Goal: Feedback & Contribution: Leave review/rating

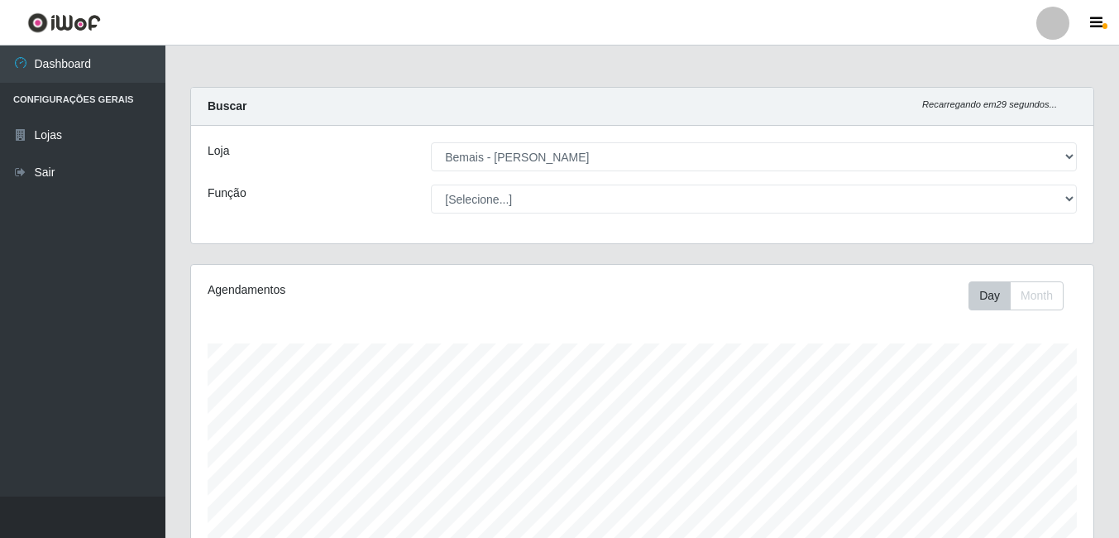
select select "230"
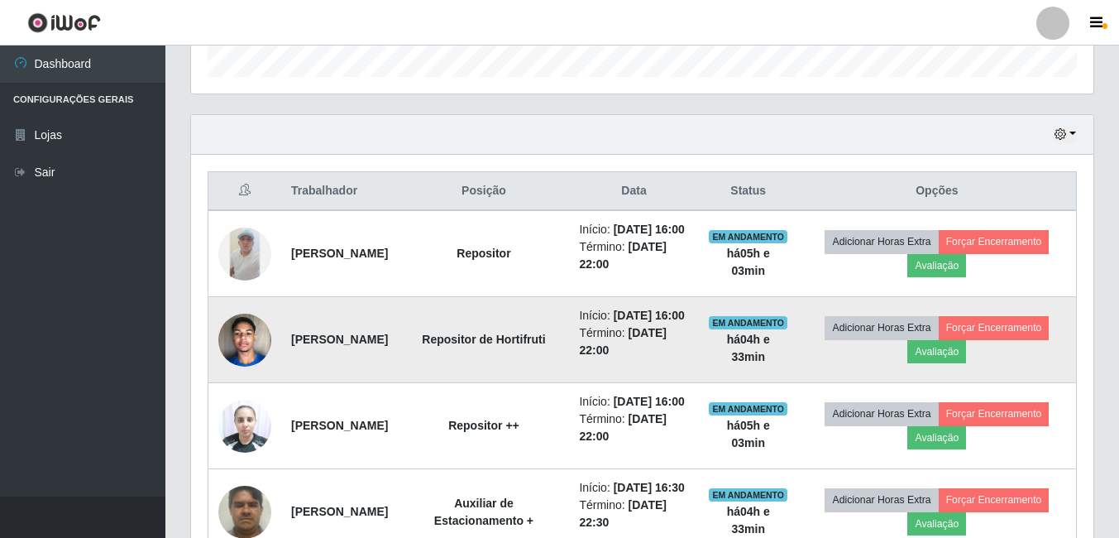
scroll to position [343, 902]
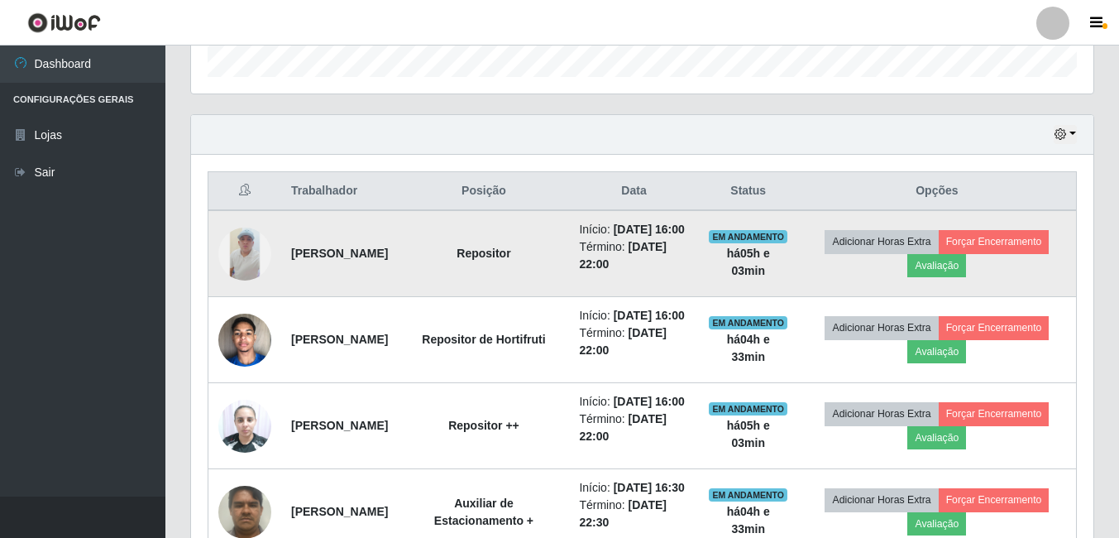
click at [243, 270] on img at bounding box center [244, 253] width 53 height 53
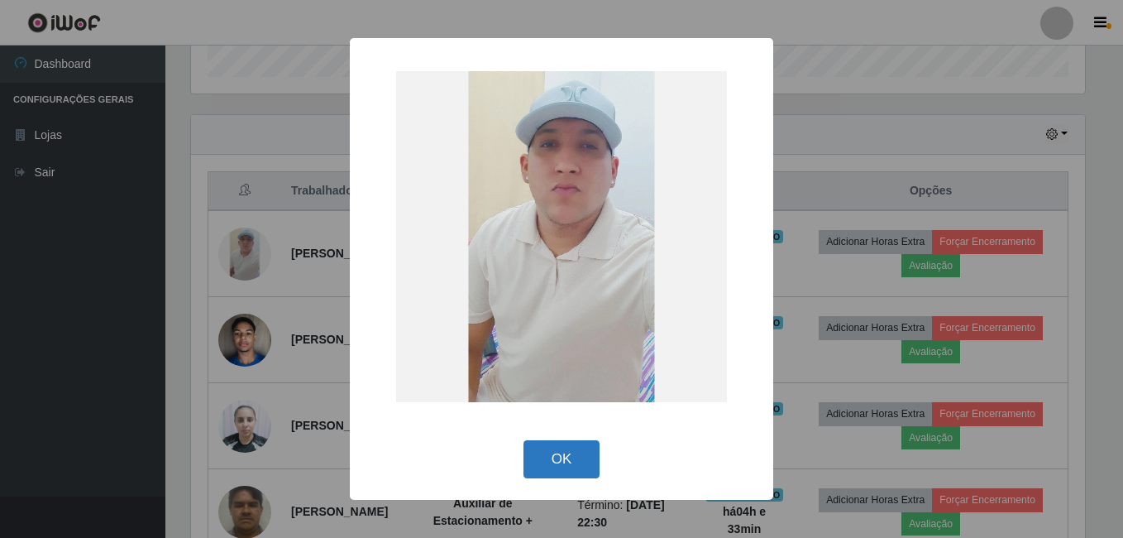
click at [586, 458] on button "OK" at bounding box center [562, 459] width 77 height 39
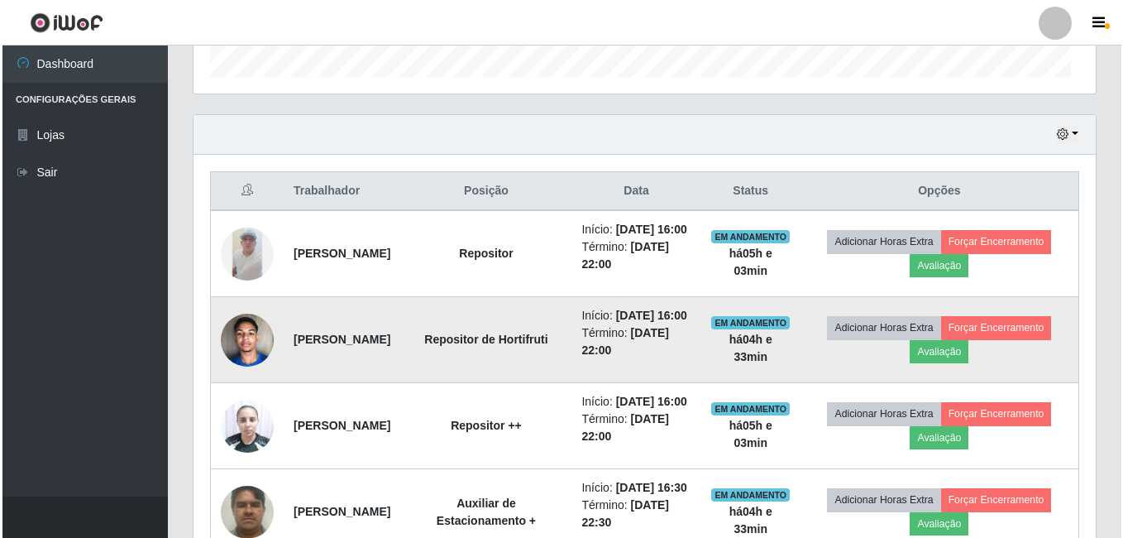
scroll to position [343, 902]
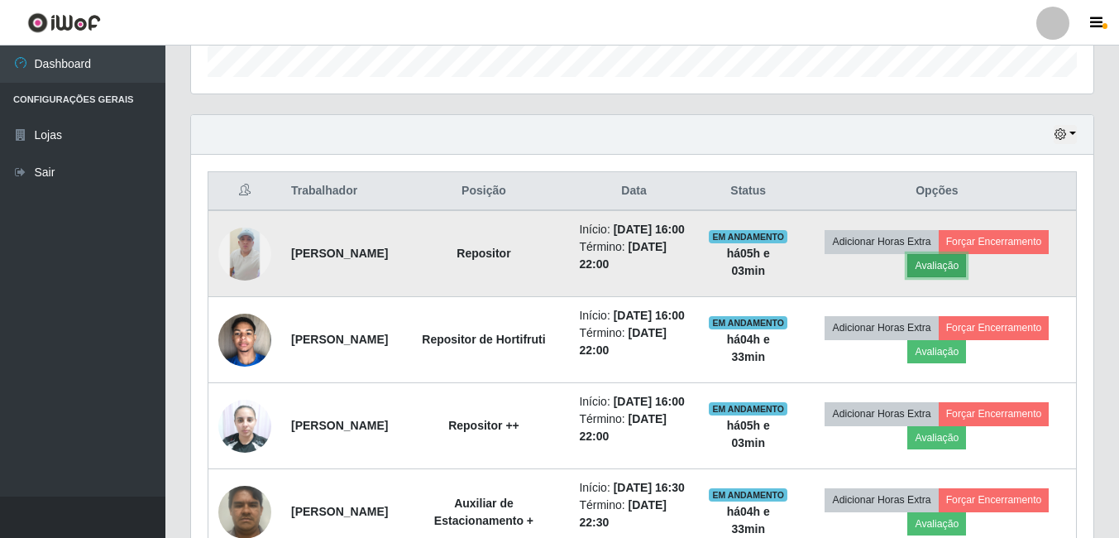
click at [950, 275] on button "Avaliação" at bounding box center [936, 265] width 59 height 23
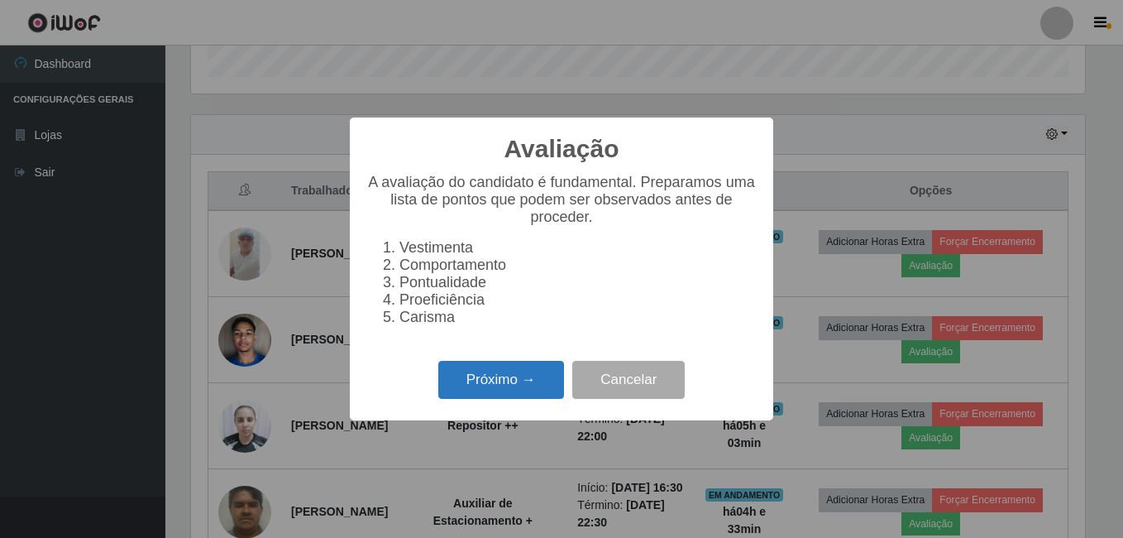
click at [494, 385] on button "Próximo →" at bounding box center [501, 380] width 126 height 39
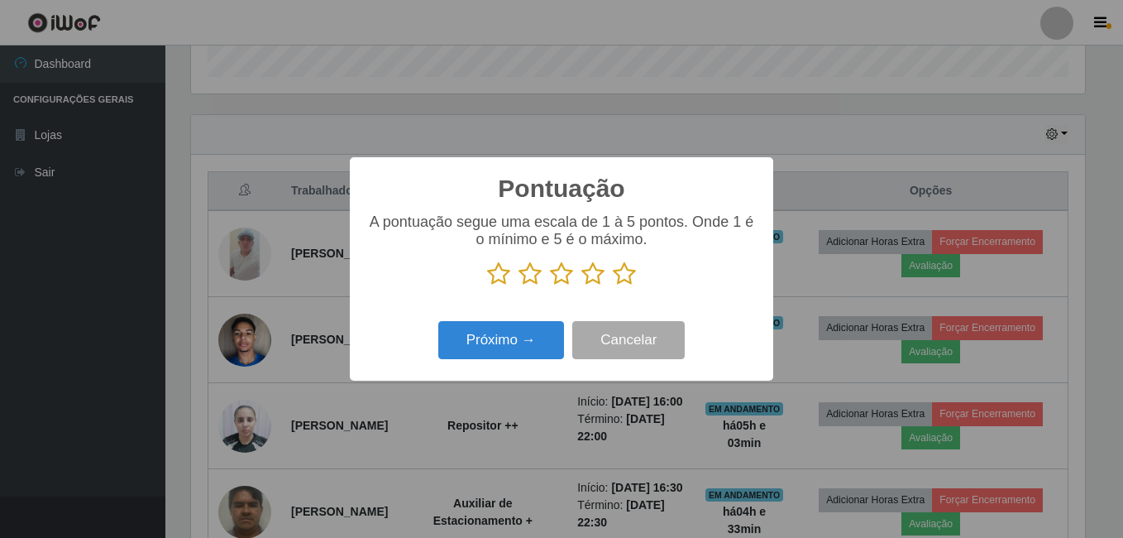
scroll to position [826830, 826279]
click at [627, 268] on icon at bounding box center [624, 273] width 23 height 25
click at [613, 286] on input "radio" at bounding box center [613, 286] width 0 height 0
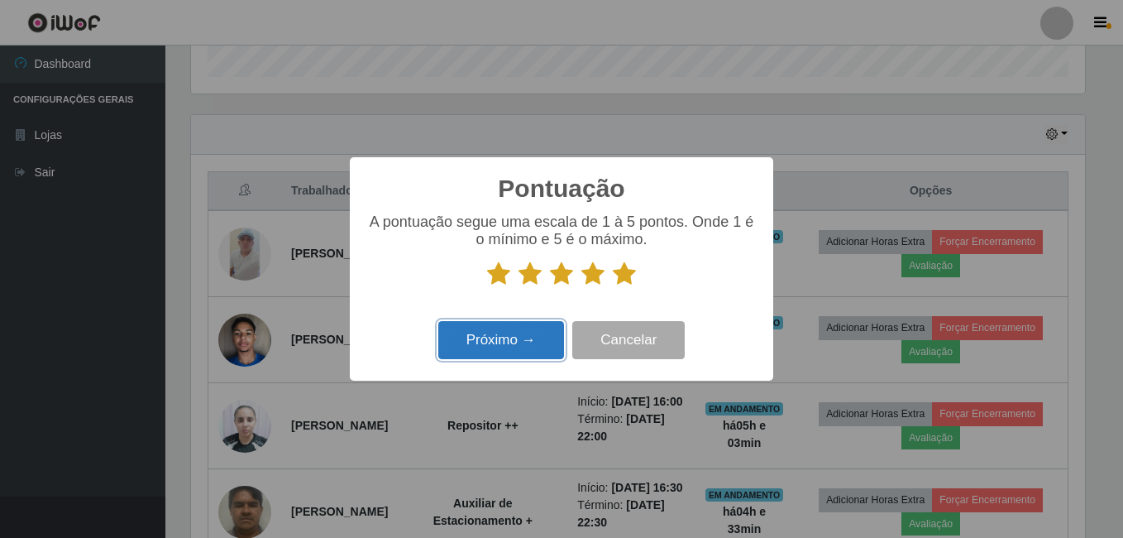
click at [534, 335] on button "Próximo →" at bounding box center [501, 340] width 126 height 39
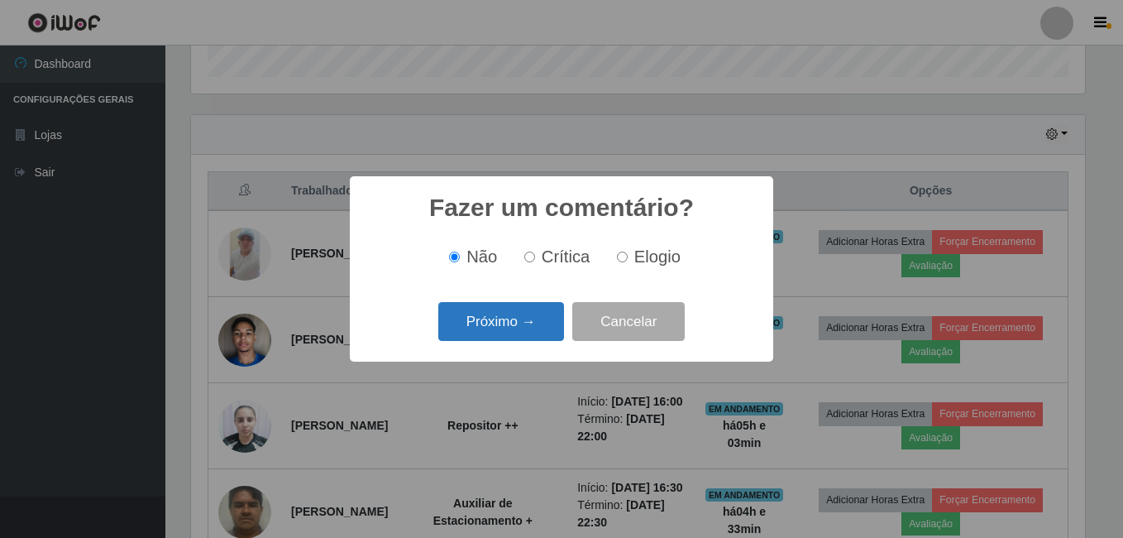
click at [497, 330] on button "Próximo →" at bounding box center [501, 321] width 126 height 39
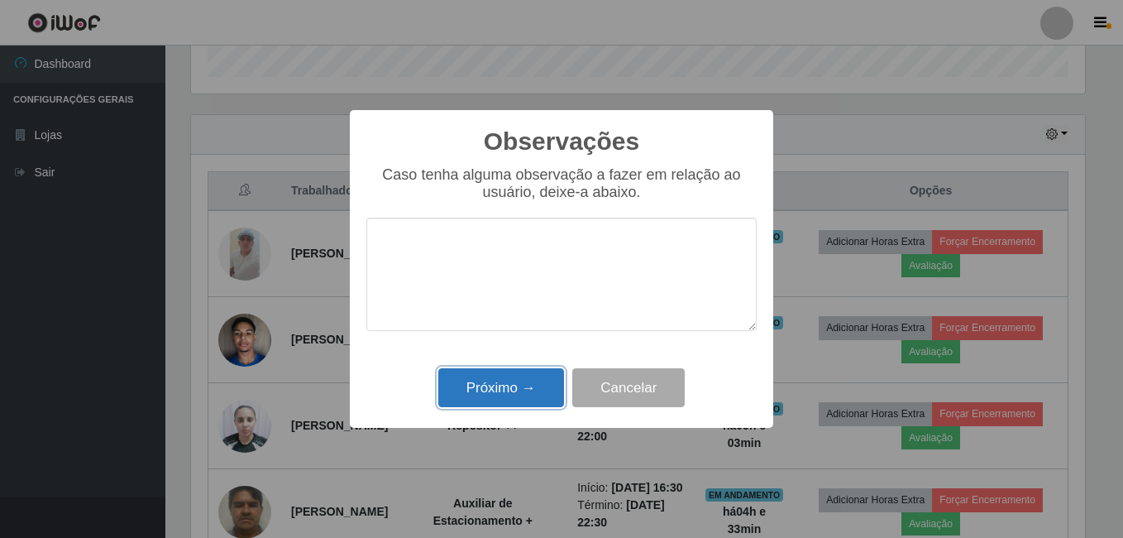
click at [510, 389] on button "Próximo →" at bounding box center [501, 387] width 126 height 39
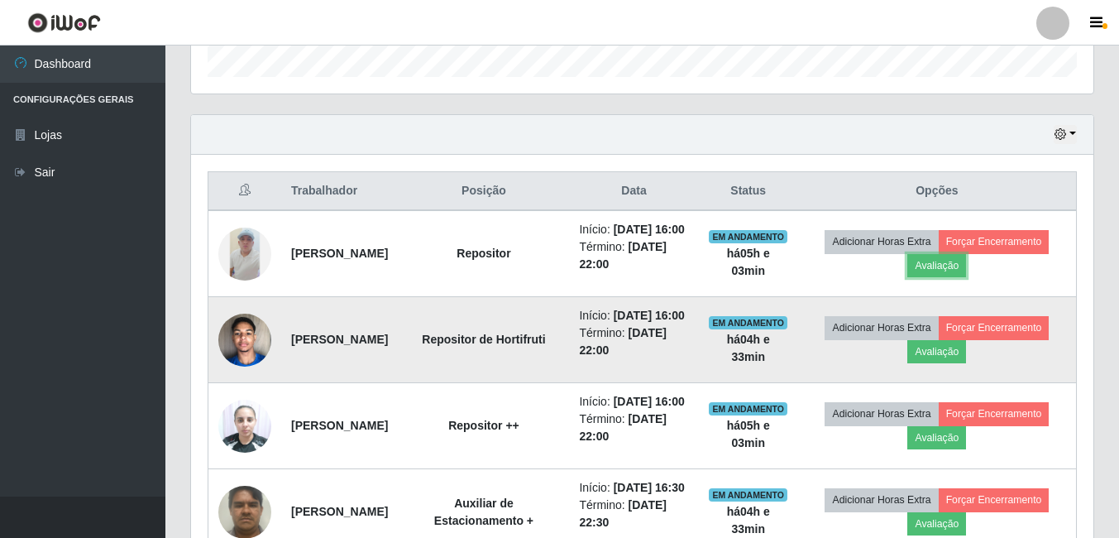
scroll to position [343, 902]
click at [943, 363] on button "Avaliação" at bounding box center [936, 351] width 59 height 23
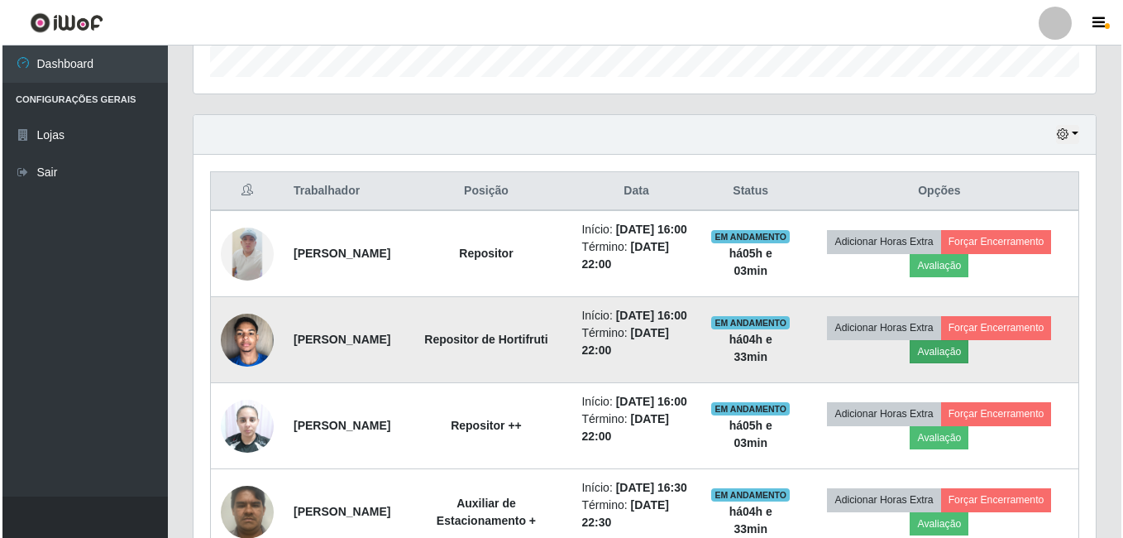
scroll to position [343, 894]
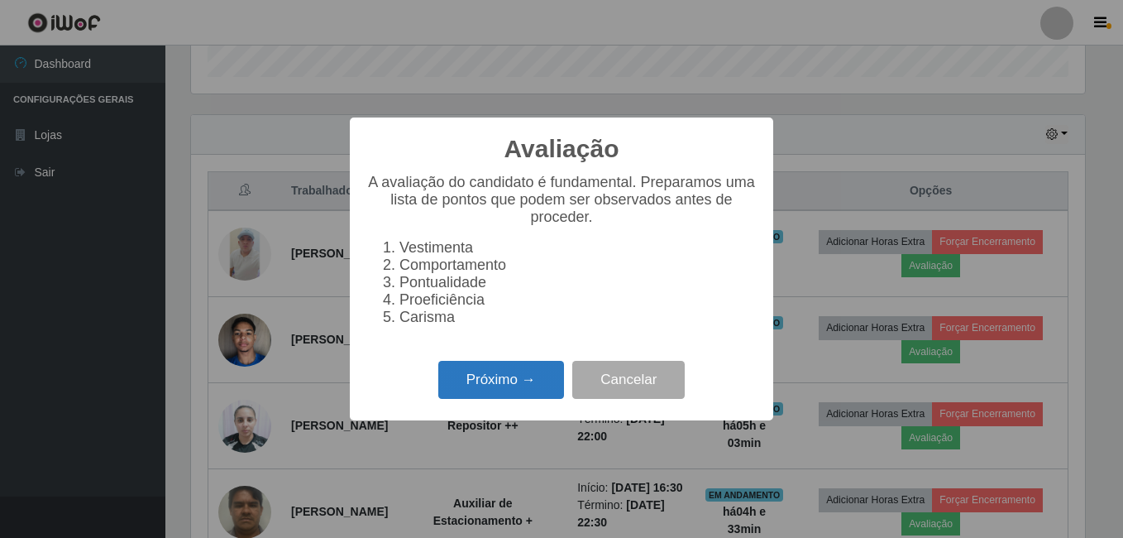
click at [486, 395] on button "Próximo →" at bounding box center [501, 380] width 126 height 39
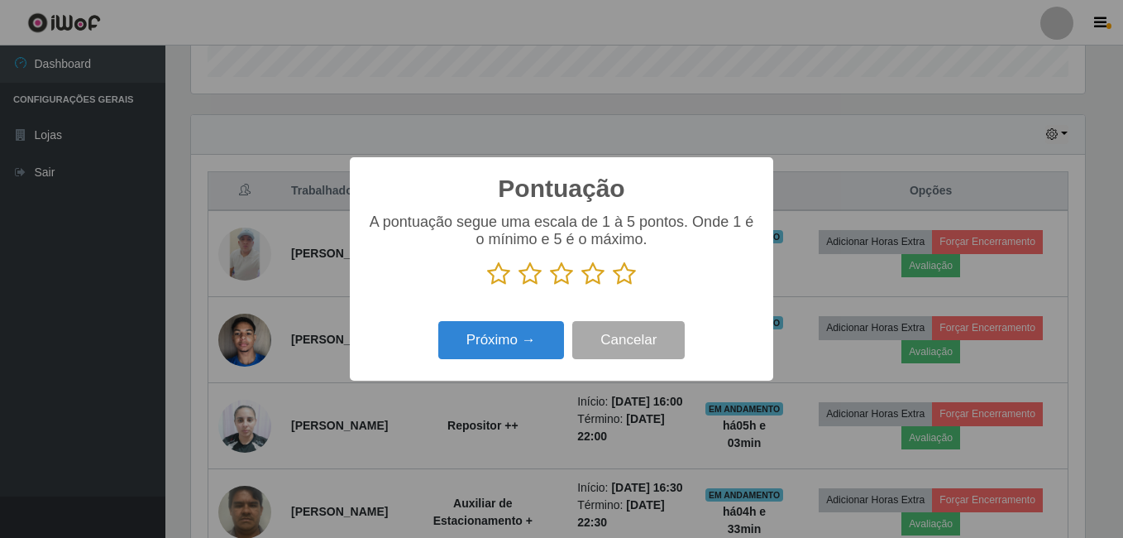
click at [624, 276] on icon at bounding box center [624, 273] width 23 height 25
click at [613, 286] on input "radio" at bounding box center [613, 286] width 0 height 0
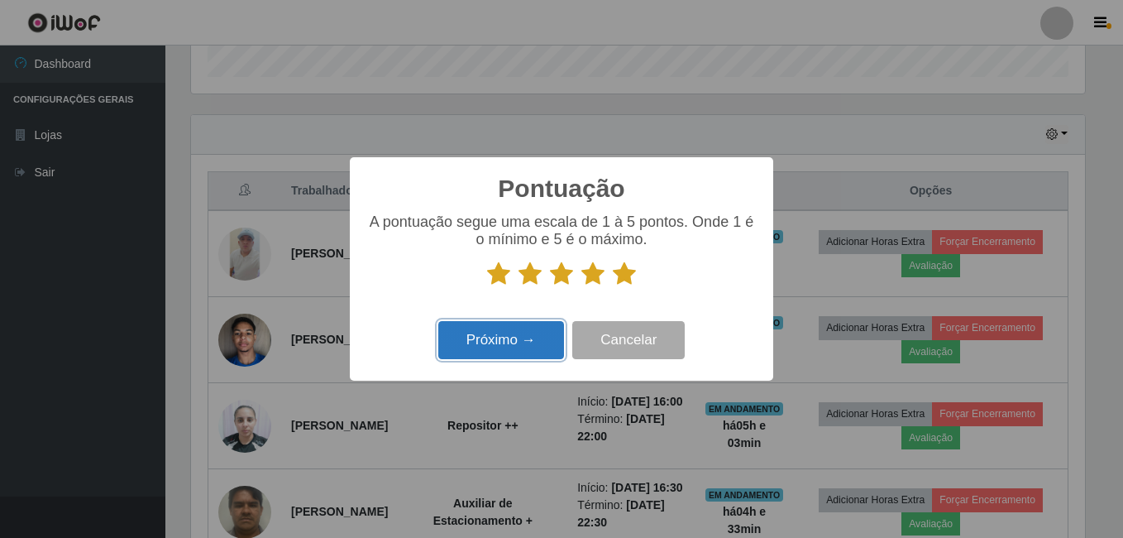
click at [519, 337] on button "Próximo →" at bounding box center [501, 340] width 126 height 39
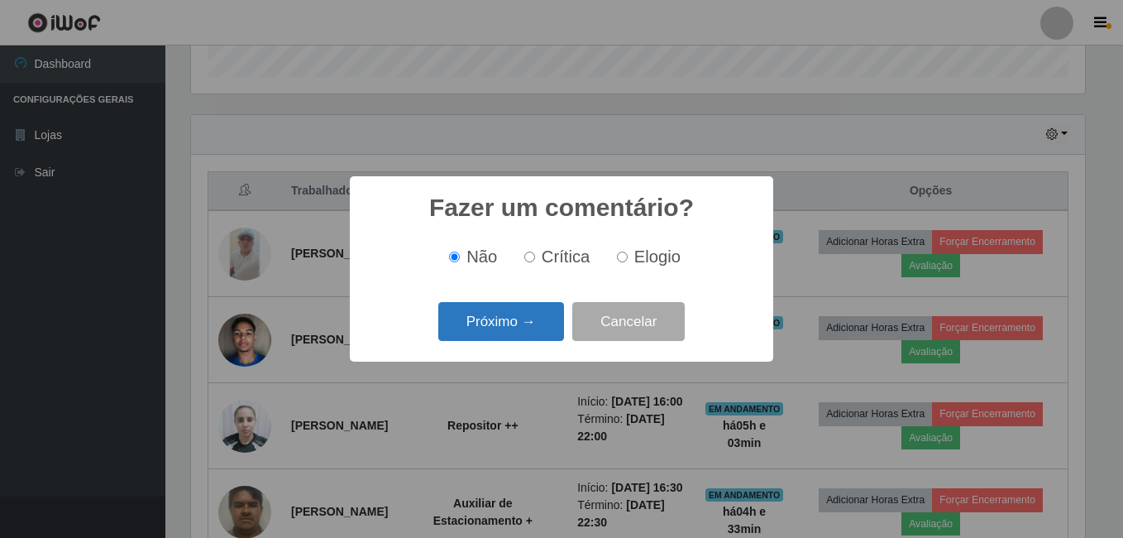
click at [517, 331] on button "Próximo →" at bounding box center [501, 321] width 126 height 39
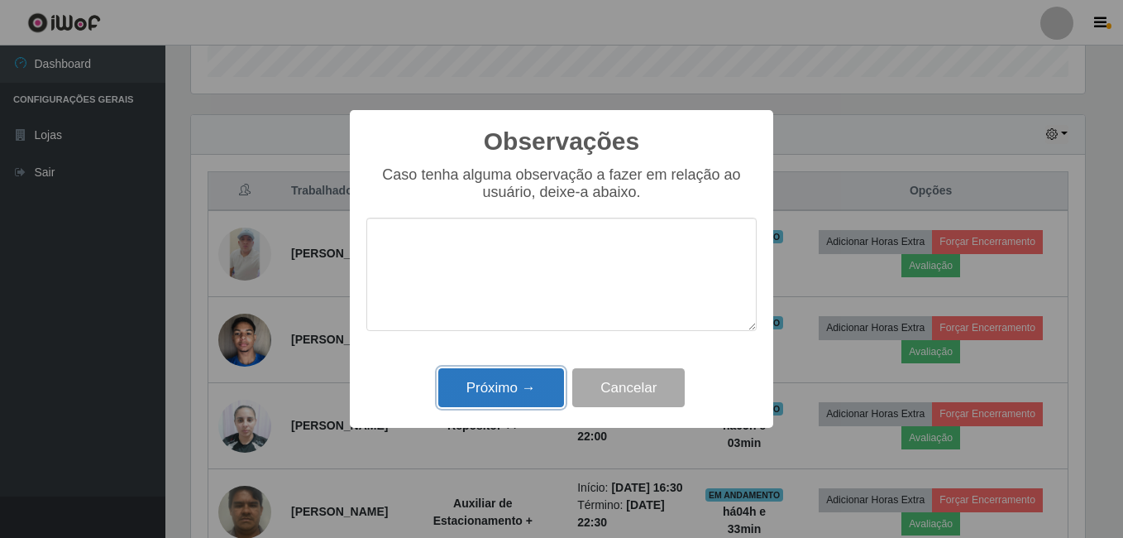
click at [512, 383] on button "Próximo →" at bounding box center [501, 387] width 126 height 39
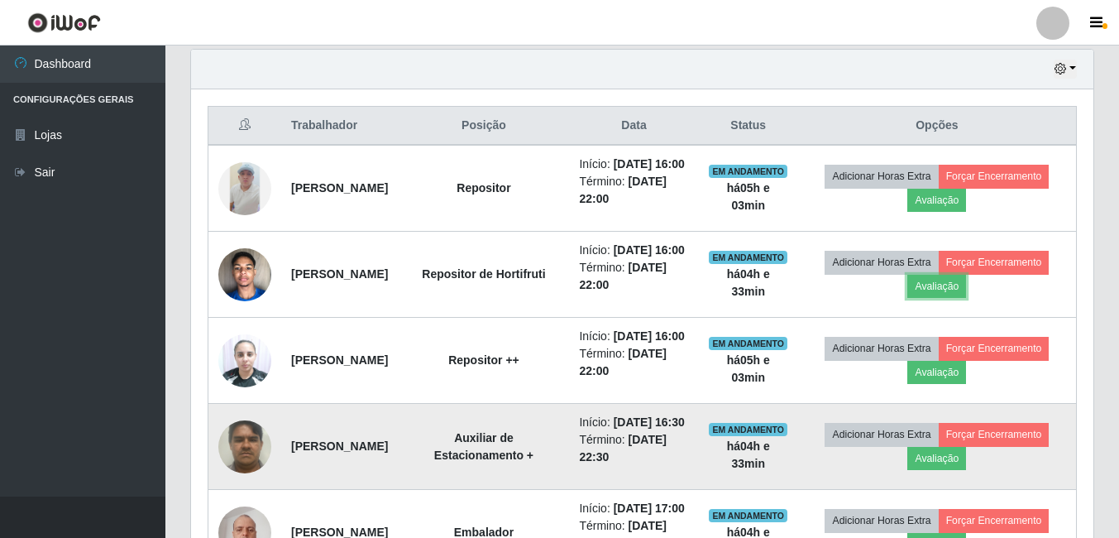
scroll to position [680, 0]
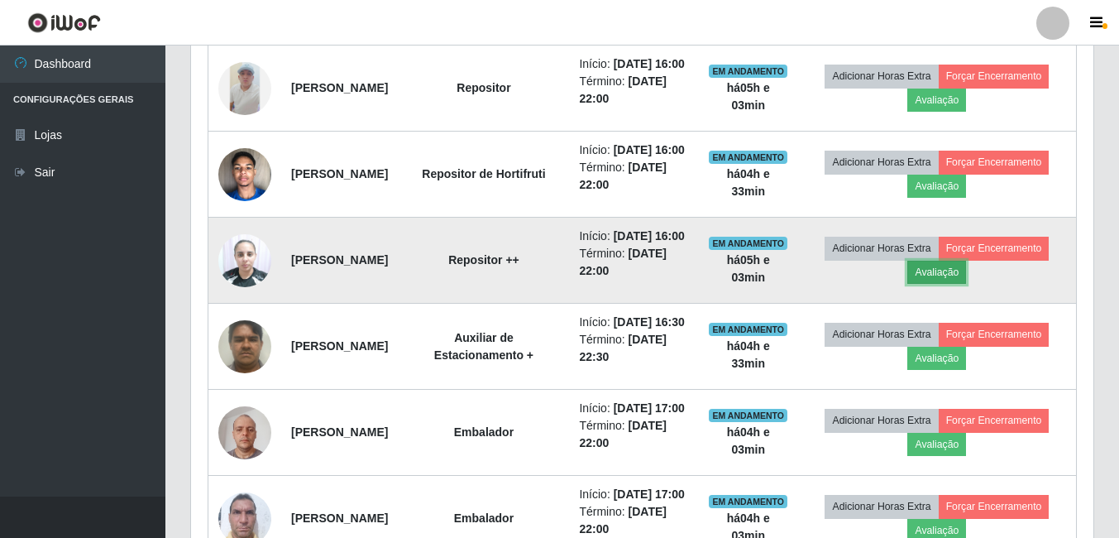
click at [936, 284] on button "Avaliação" at bounding box center [936, 272] width 59 height 23
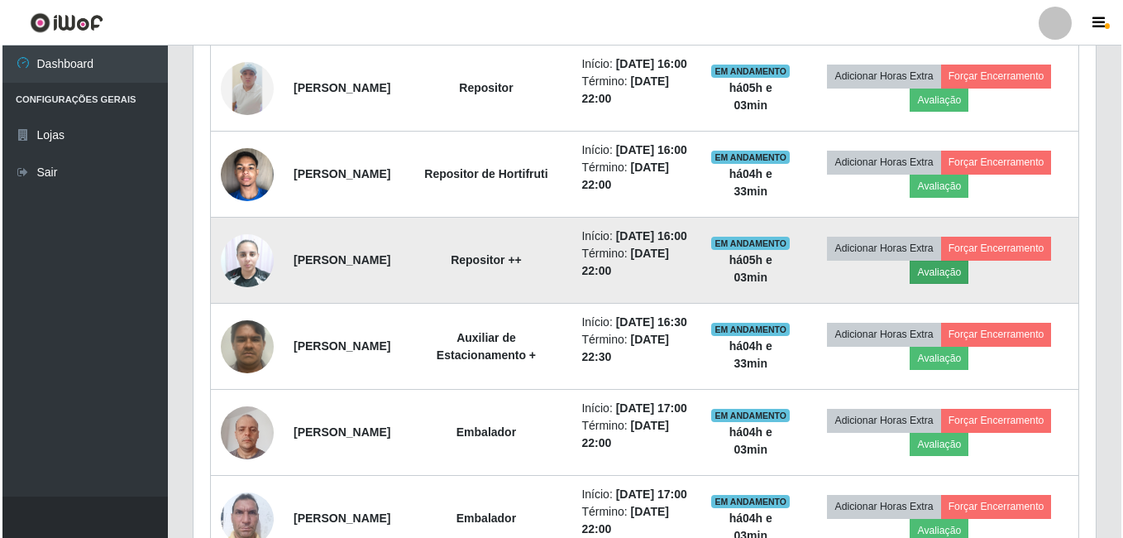
scroll to position [343, 894]
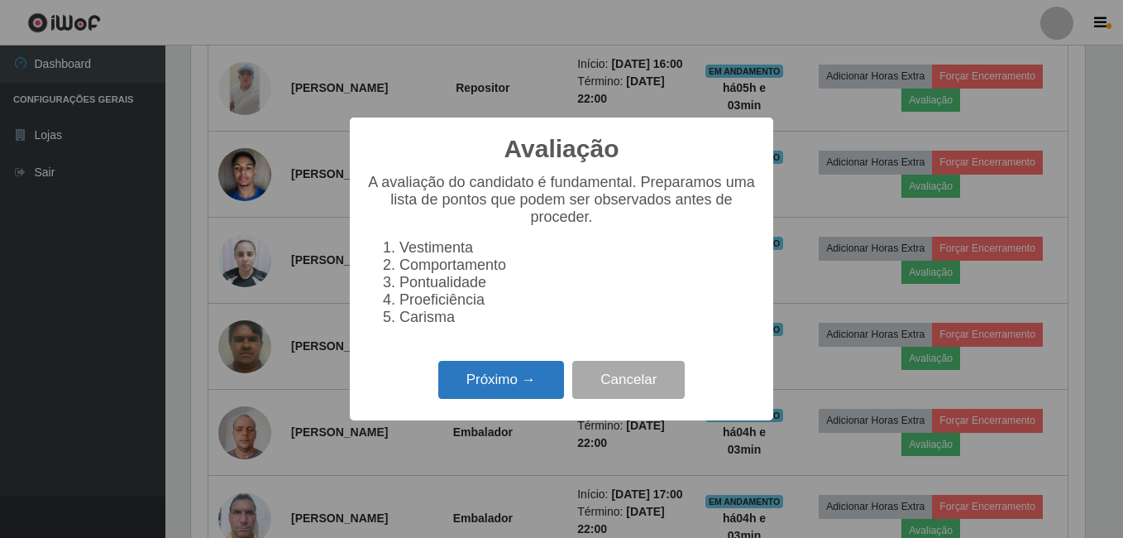
click at [501, 385] on button "Próximo →" at bounding box center [501, 380] width 126 height 39
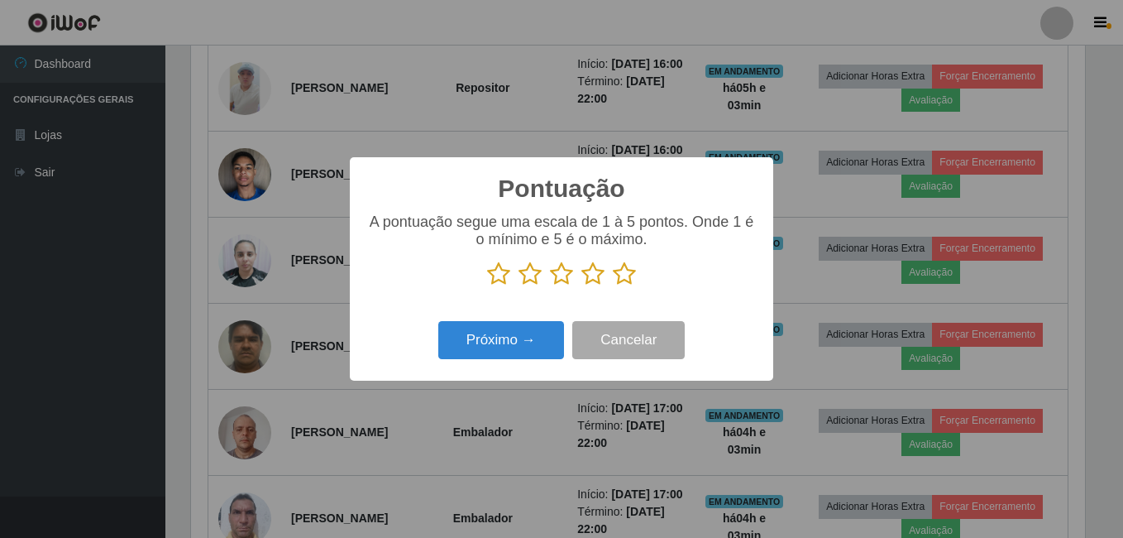
click at [624, 276] on icon at bounding box center [624, 273] width 23 height 25
click at [613, 286] on input "radio" at bounding box center [613, 286] width 0 height 0
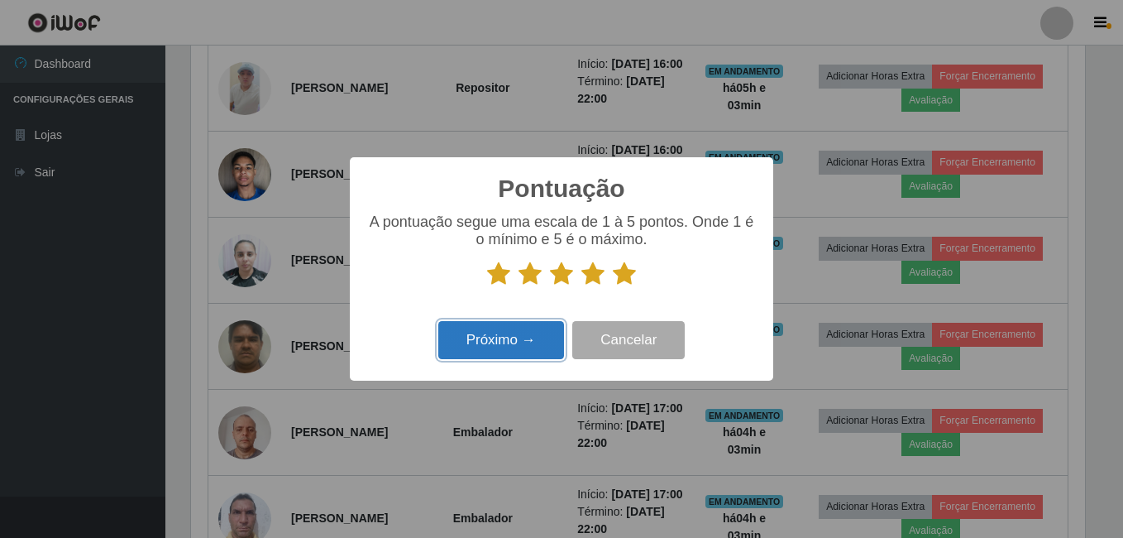
click at [513, 340] on button "Próximo →" at bounding box center [501, 340] width 126 height 39
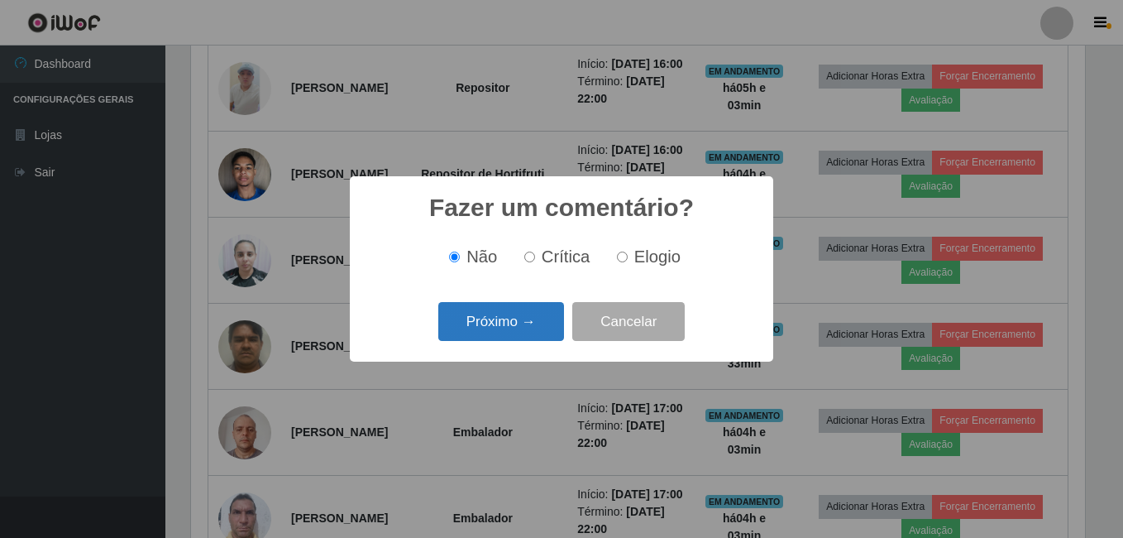
click at [516, 332] on button "Próximo →" at bounding box center [501, 321] width 126 height 39
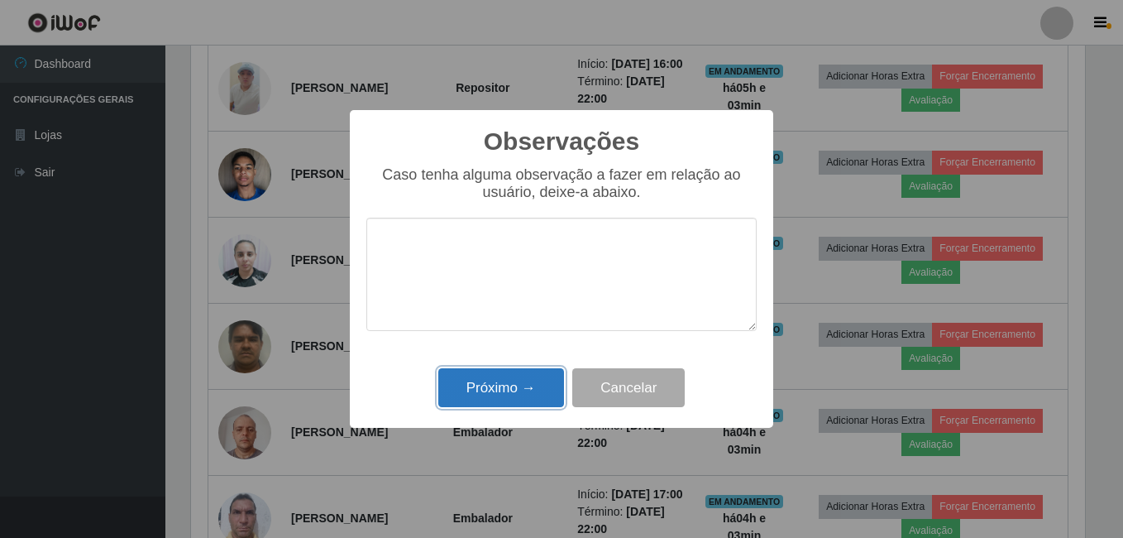
click at [513, 384] on button "Próximo →" at bounding box center [501, 387] width 126 height 39
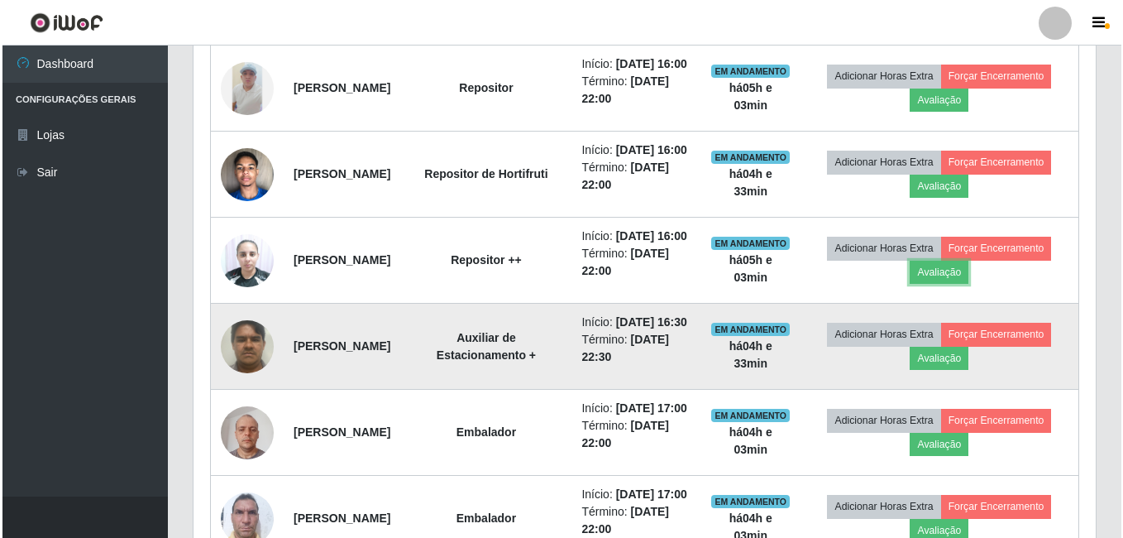
scroll to position [763, 0]
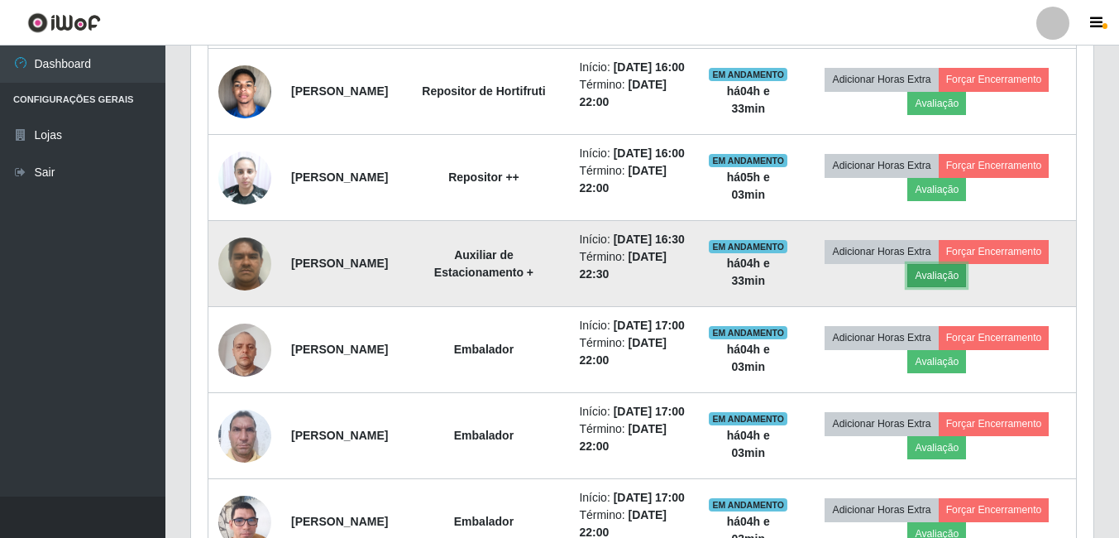
click at [966, 287] on button "Avaliação" at bounding box center [936, 275] width 59 height 23
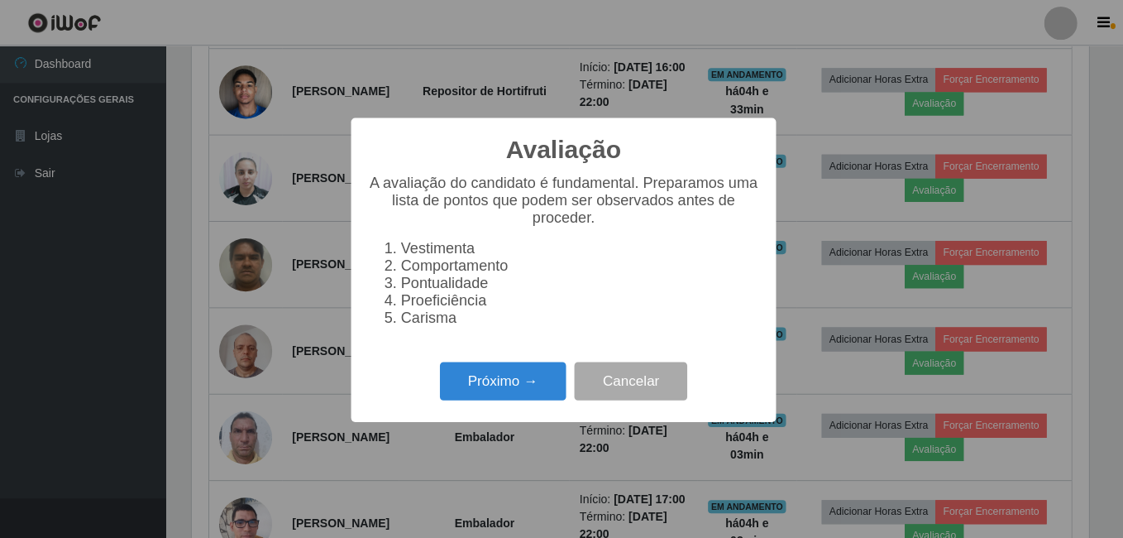
scroll to position [343, 894]
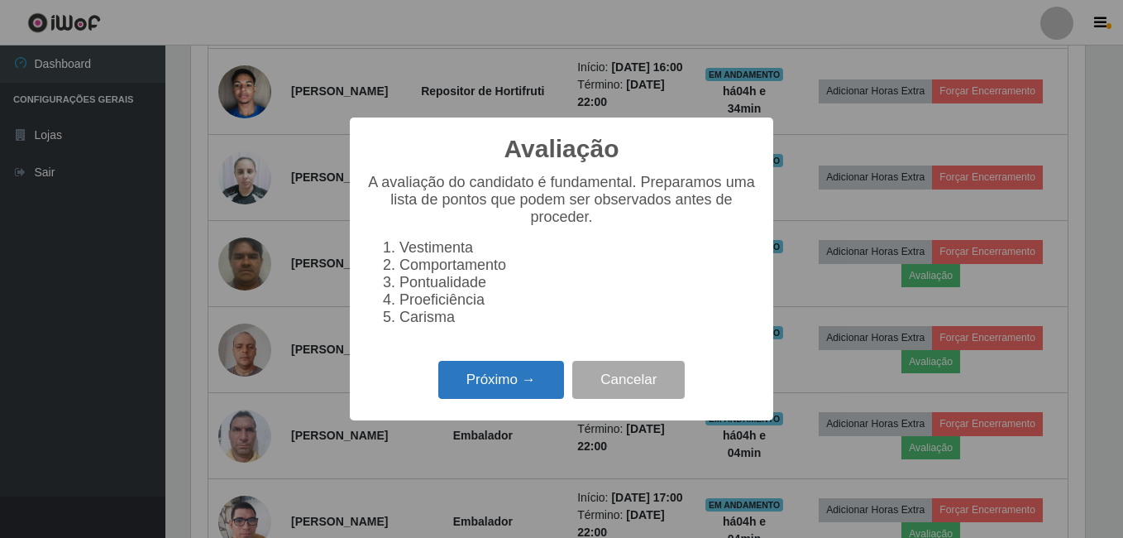
click at [524, 392] on button "Próximo →" at bounding box center [501, 380] width 126 height 39
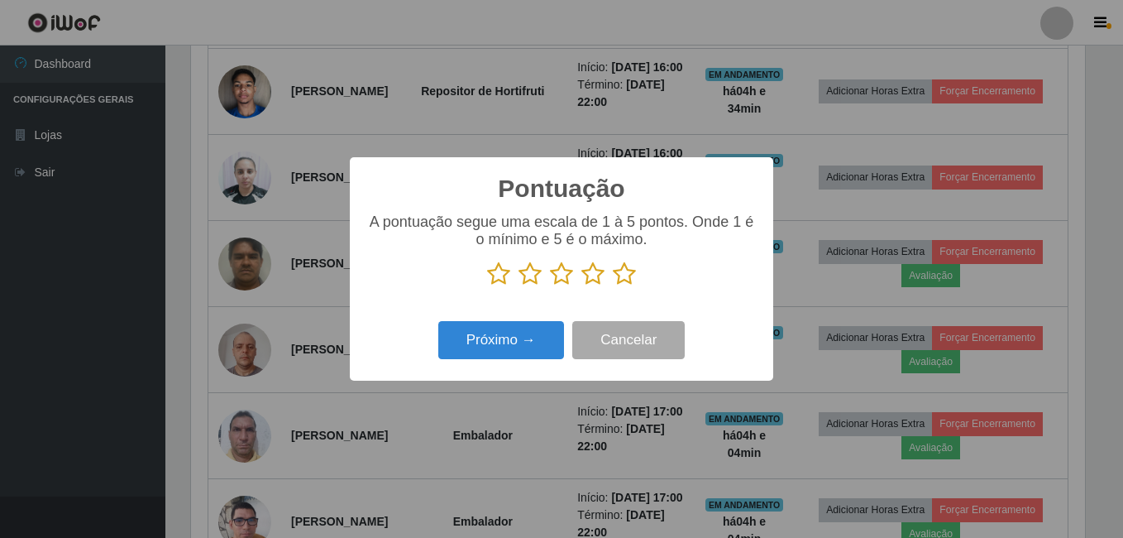
click at [625, 276] on icon at bounding box center [624, 273] width 23 height 25
click at [613, 286] on input "radio" at bounding box center [613, 286] width 0 height 0
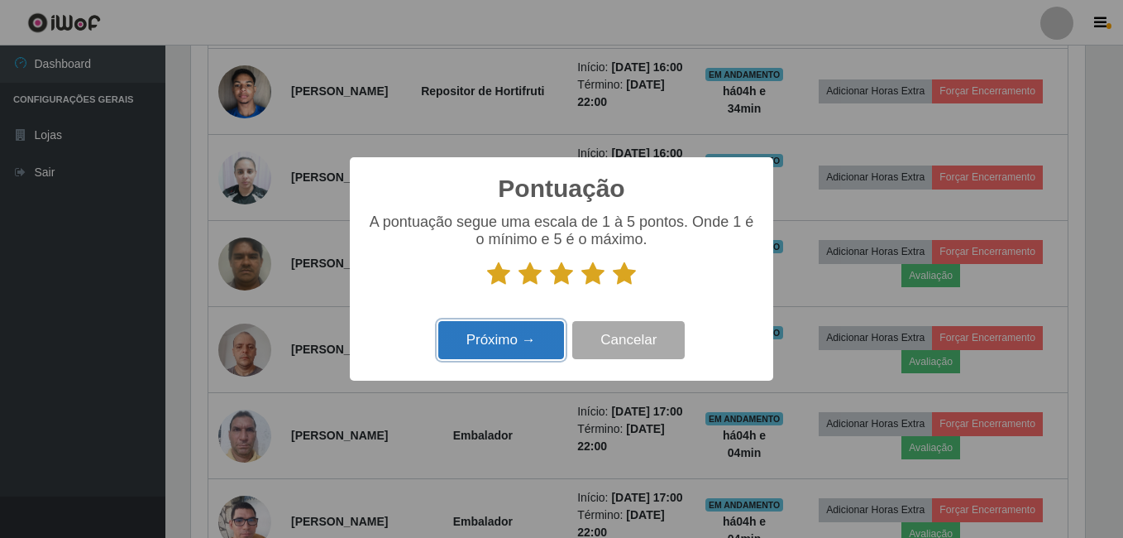
click at [529, 338] on button "Próximo →" at bounding box center [501, 340] width 126 height 39
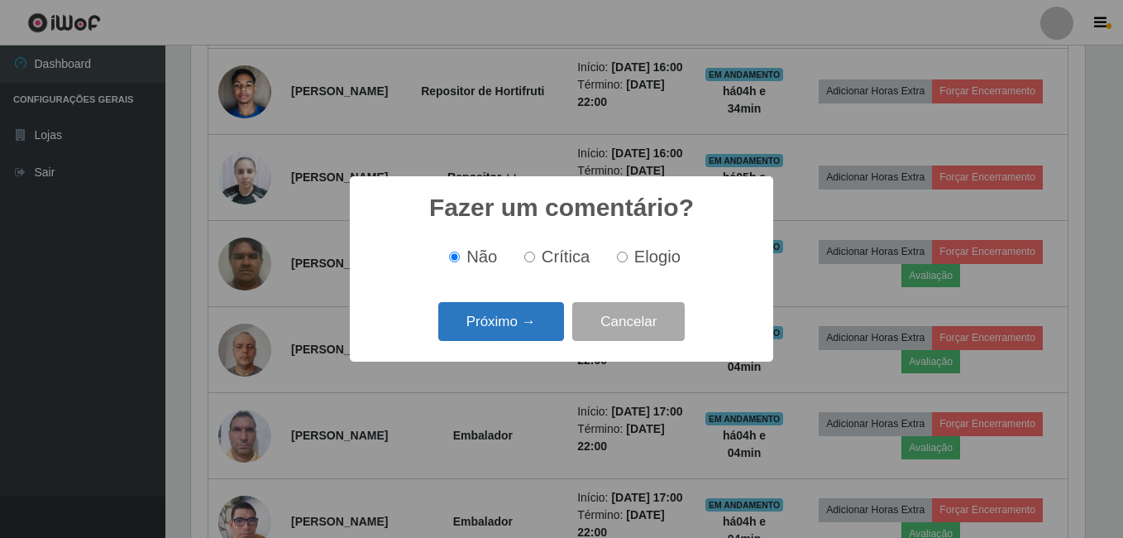
click at [529, 322] on button "Próximo →" at bounding box center [501, 321] width 126 height 39
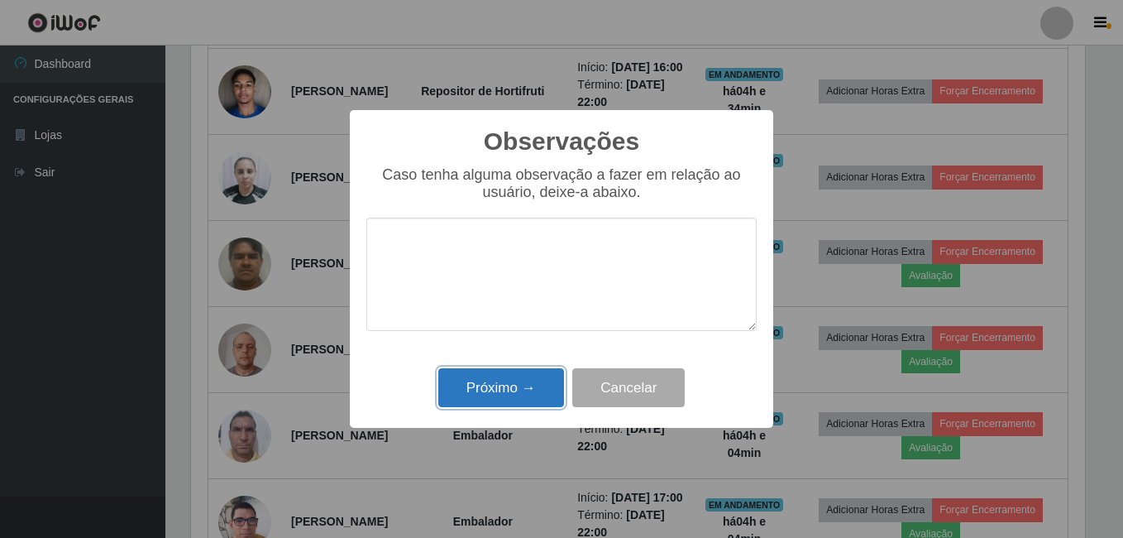
click at [526, 386] on button "Próximo →" at bounding box center [501, 387] width 126 height 39
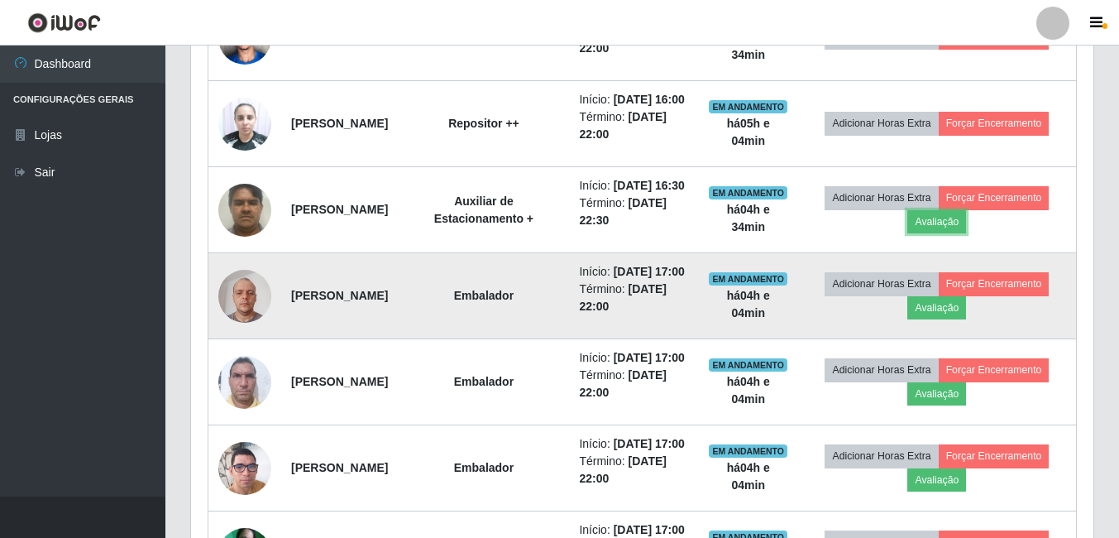
scroll to position [0, 0]
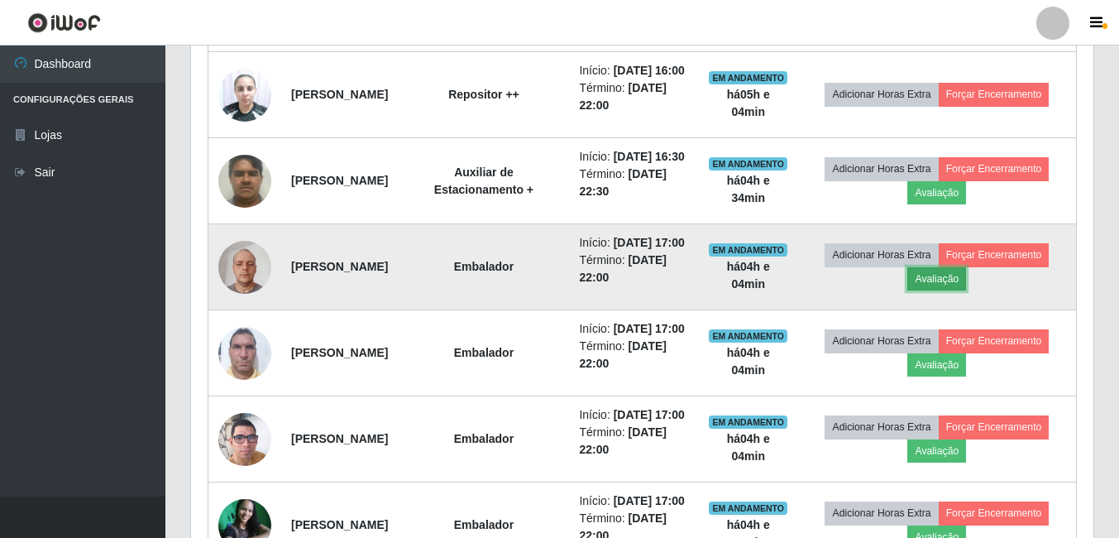
click at [940, 290] on button "Avaliação" at bounding box center [936, 278] width 59 height 23
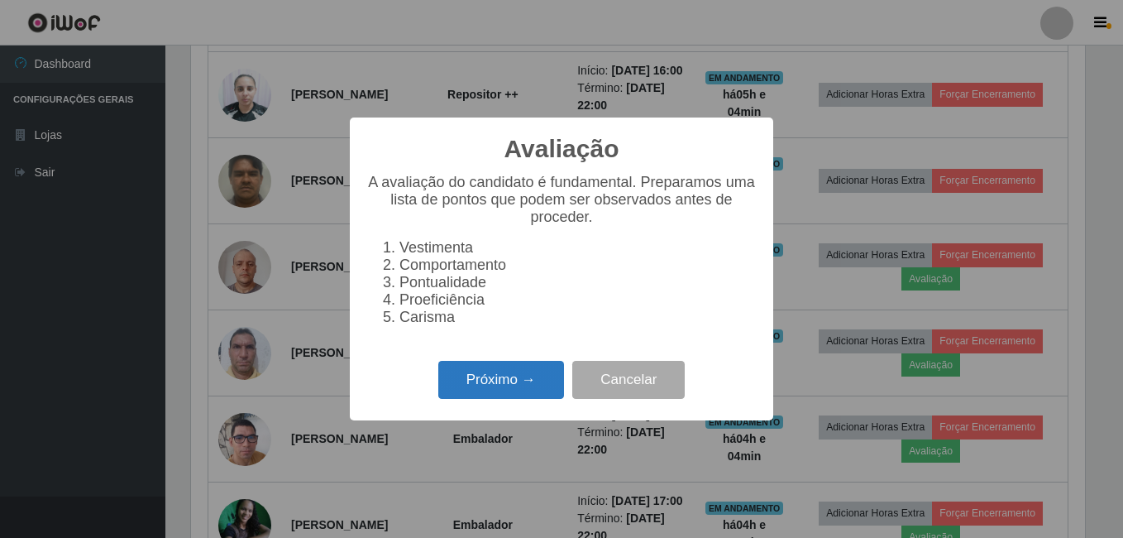
click at [527, 395] on button "Próximo →" at bounding box center [501, 380] width 126 height 39
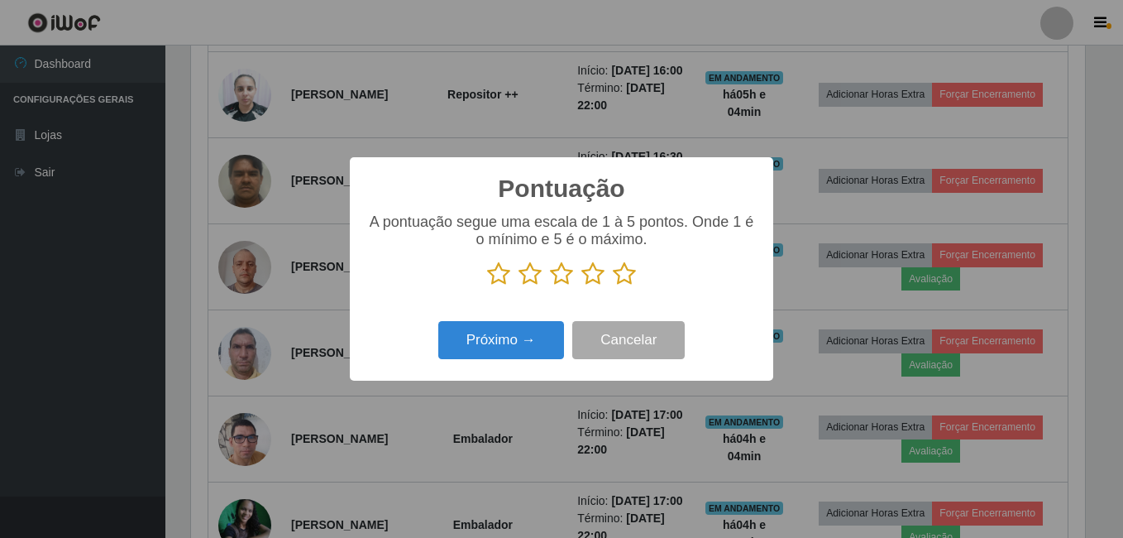
drag, startPoint x: 627, startPoint y: 280, endPoint x: 620, endPoint y: 286, distance: 8.8
click at [629, 280] on icon at bounding box center [624, 273] width 23 height 25
click at [613, 286] on input "radio" at bounding box center [613, 286] width 0 height 0
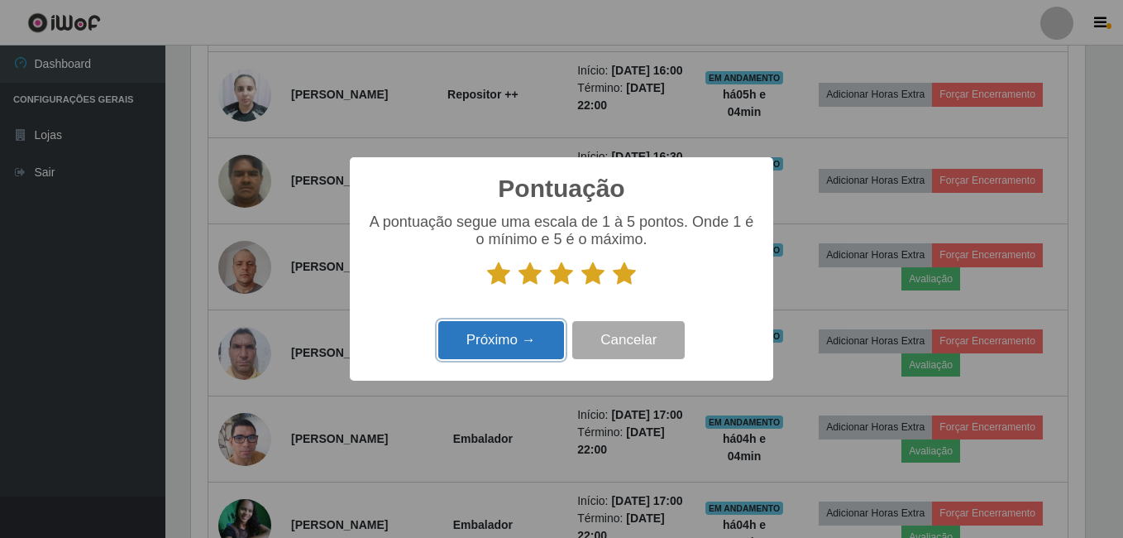
click at [519, 341] on button "Próximo →" at bounding box center [501, 340] width 126 height 39
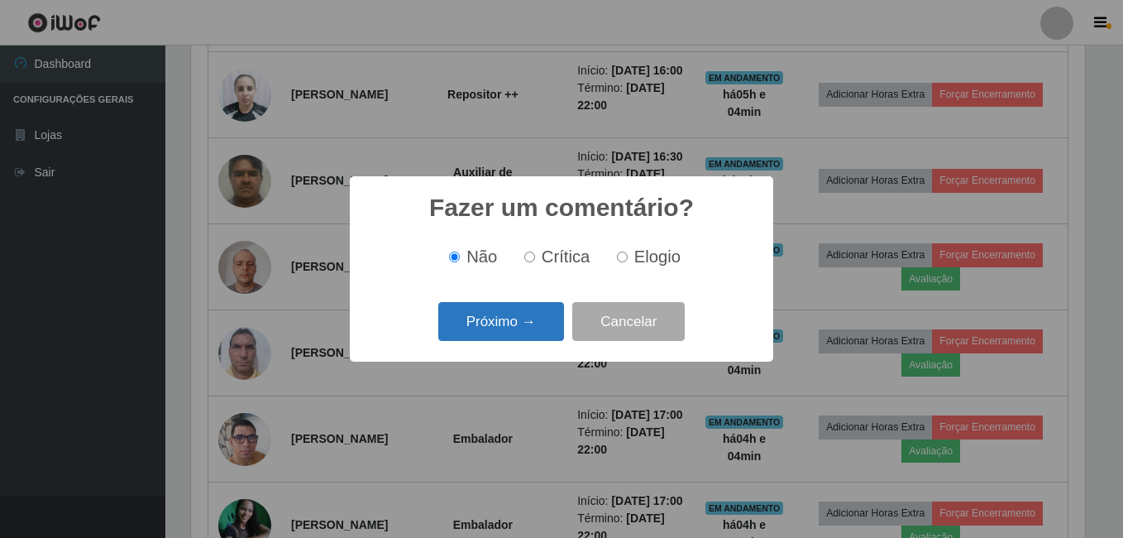
click at [520, 328] on button "Próximo →" at bounding box center [501, 321] width 126 height 39
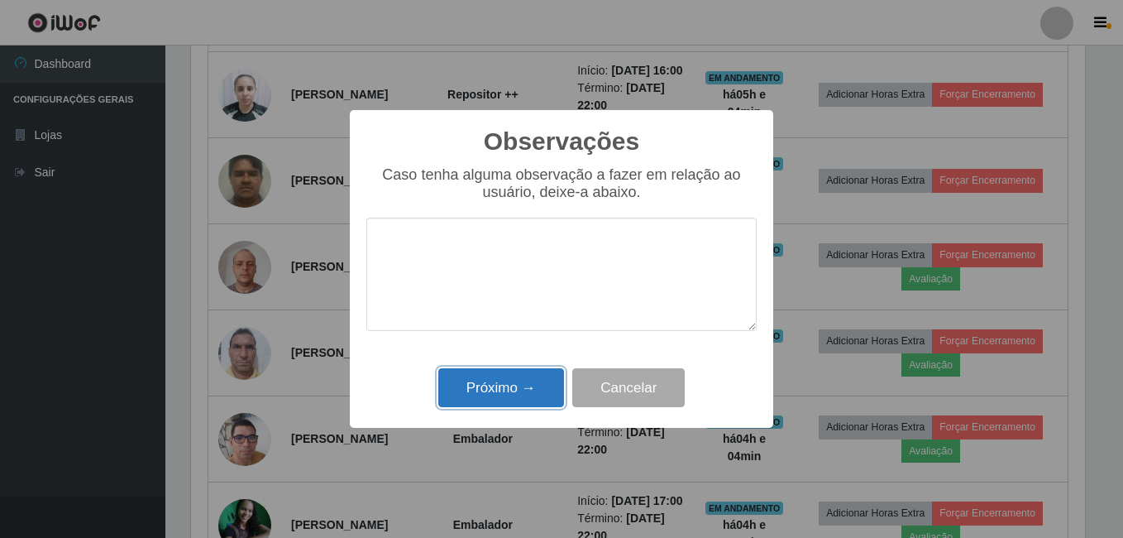
click at [526, 376] on button "Próximo →" at bounding box center [501, 387] width 126 height 39
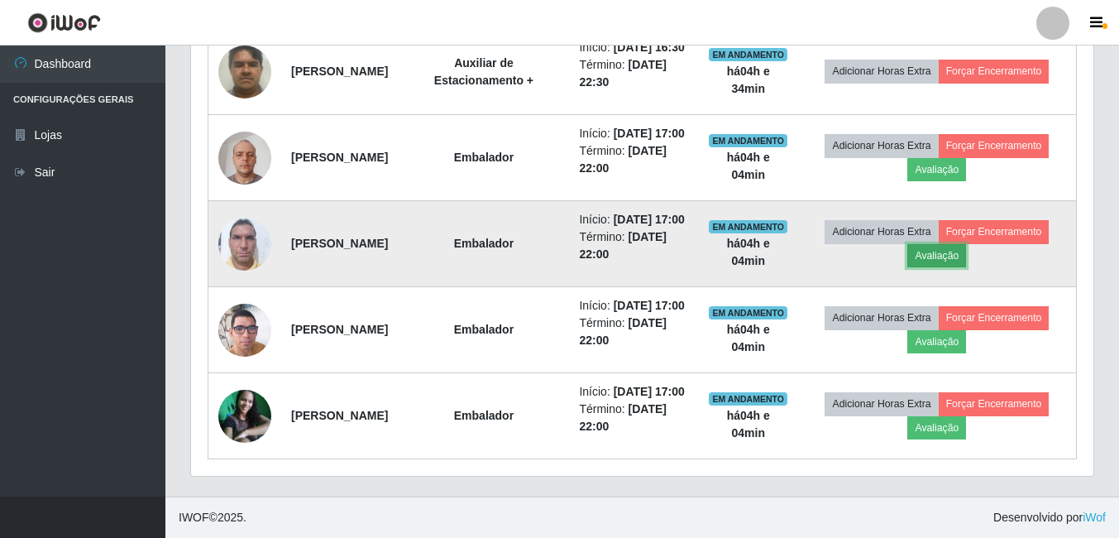
click at [949, 267] on button "Avaliação" at bounding box center [936, 255] width 59 height 23
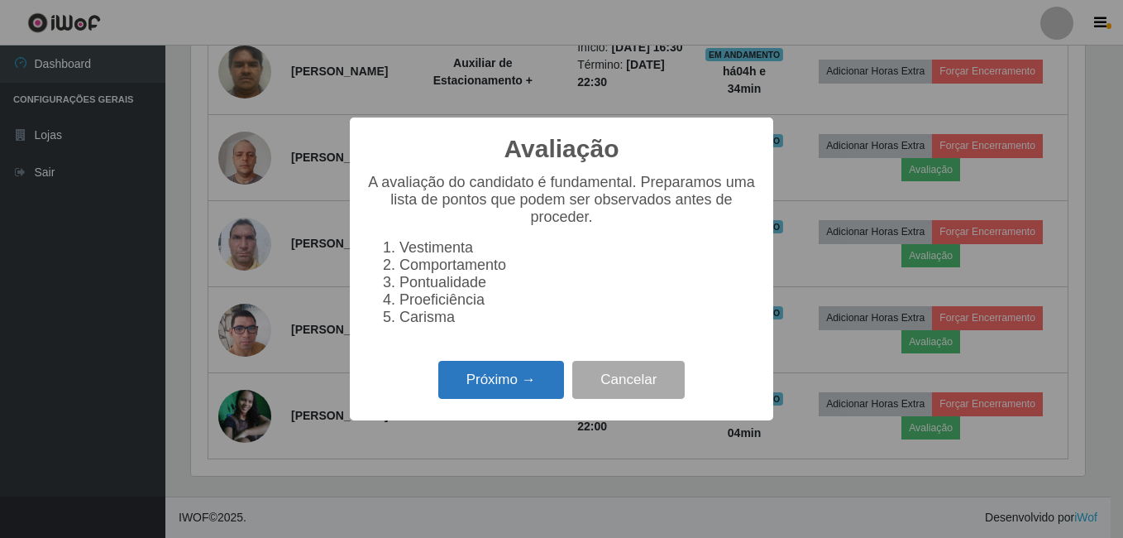
click at [494, 384] on button "Próximo →" at bounding box center [501, 380] width 126 height 39
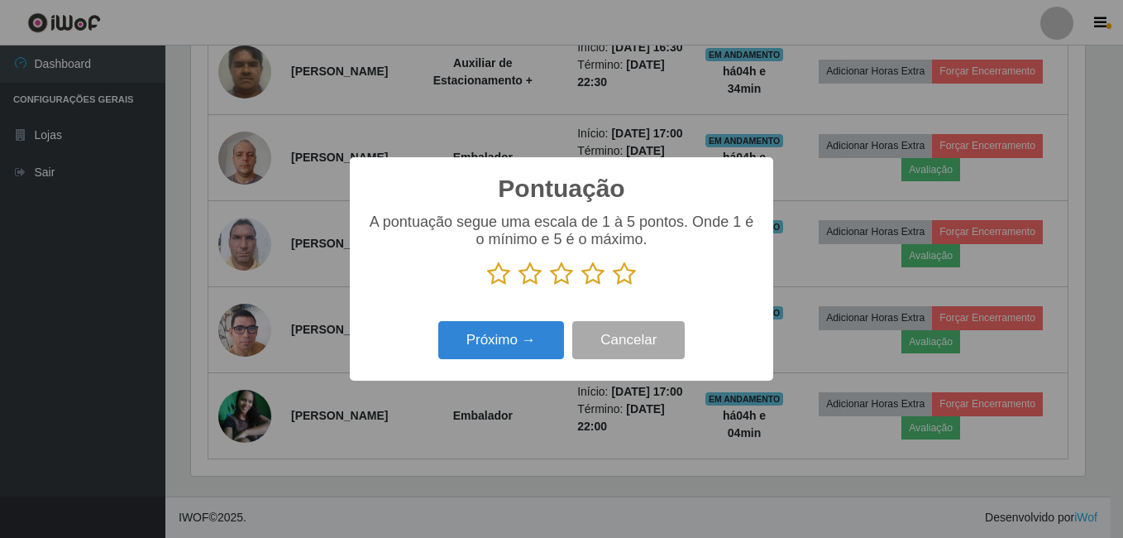
click at [624, 279] on icon at bounding box center [624, 273] width 23 height 25
click at [613, 286] on input "radio" at bounding box center [613, 286] width 0 height 0
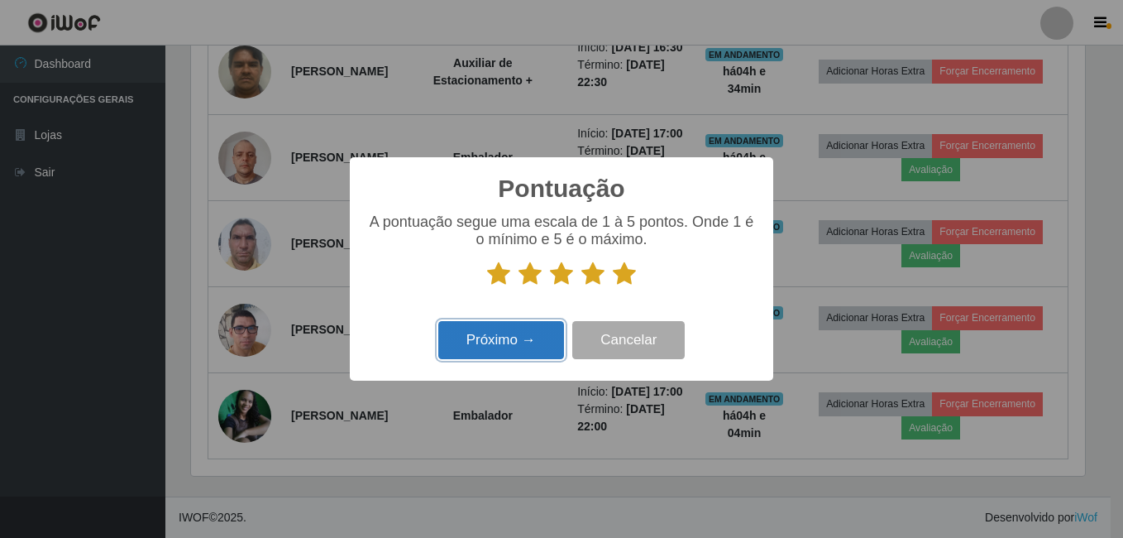
click at [522, 334] on button "Próximo →" at bounding box center [501, 340] width 126 height 39
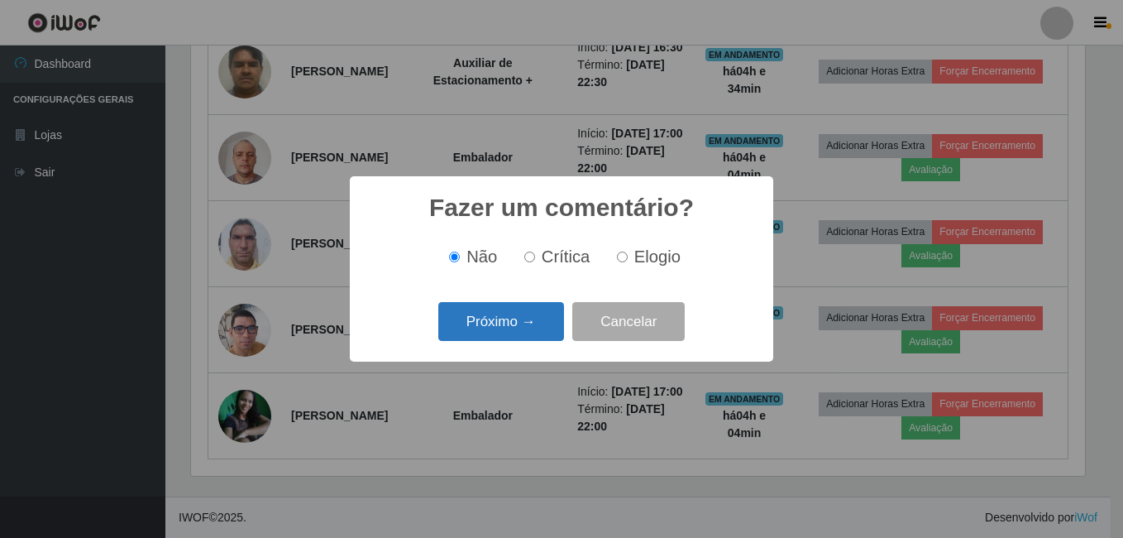
click at [484, 329] on button "Próximo →" at bounding box center [501, 321] width 126 height 39
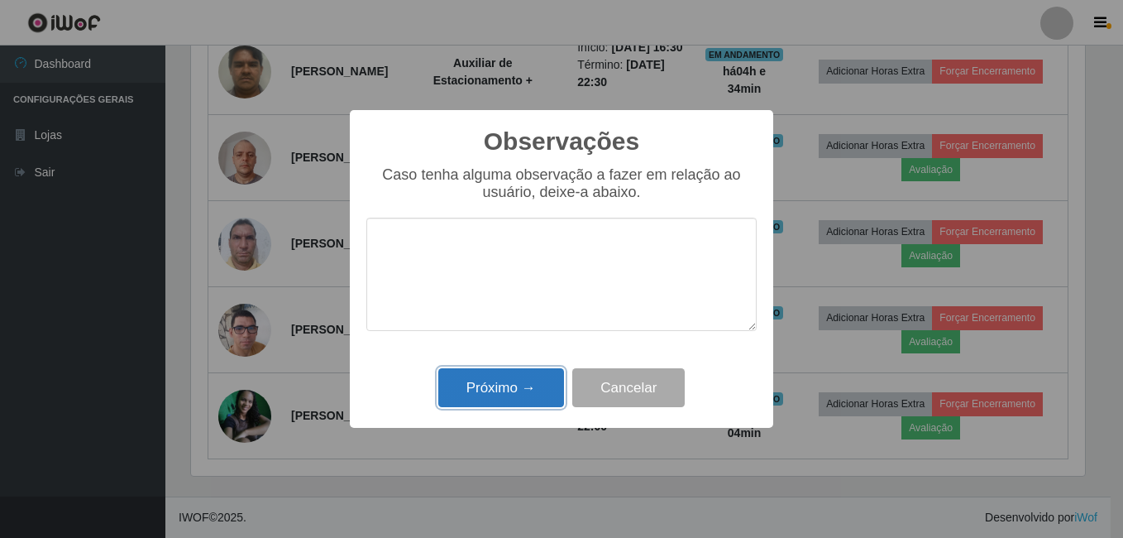
click at [499, 383] on button "Próximo →" at bounding box center [501, 387] width 126 height 39
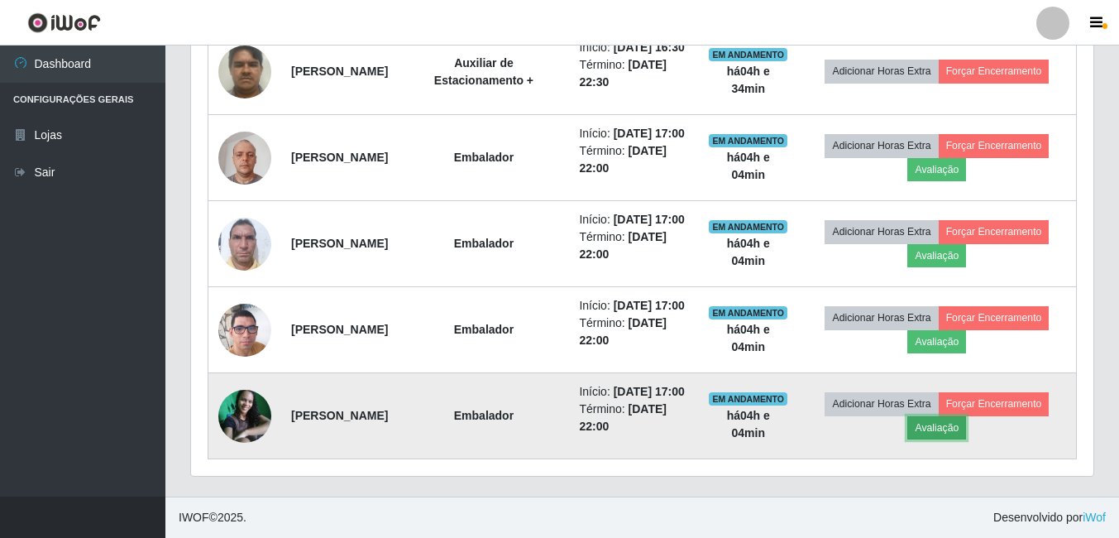
click at [940, 420] on button "Avaliação" at bounding box center [936, 427] width 59 height 23
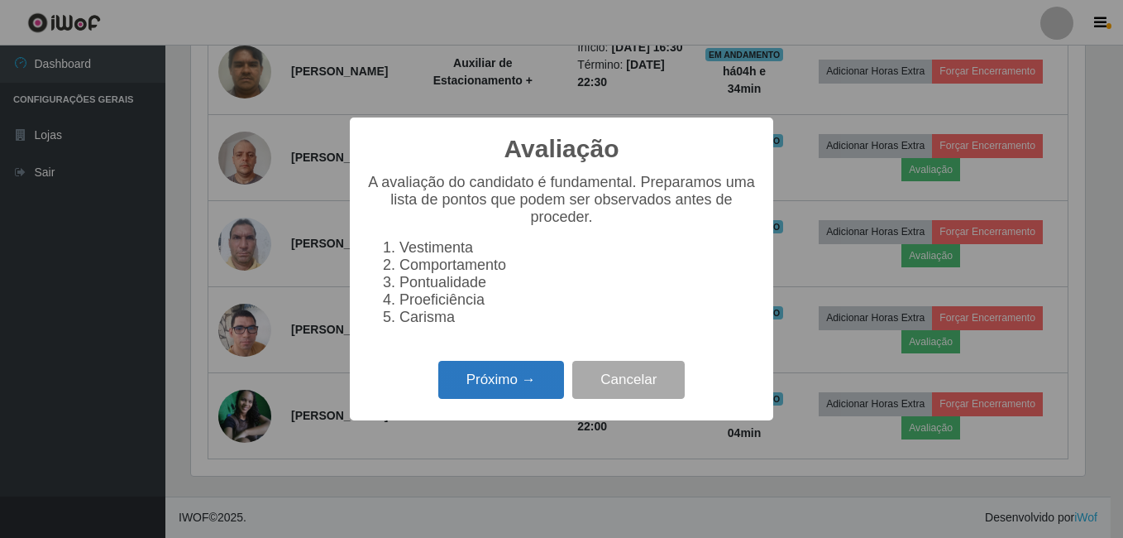
click at [475, 395] on button "Próximo →" at bounding box center [501, 380] width 126 height 39
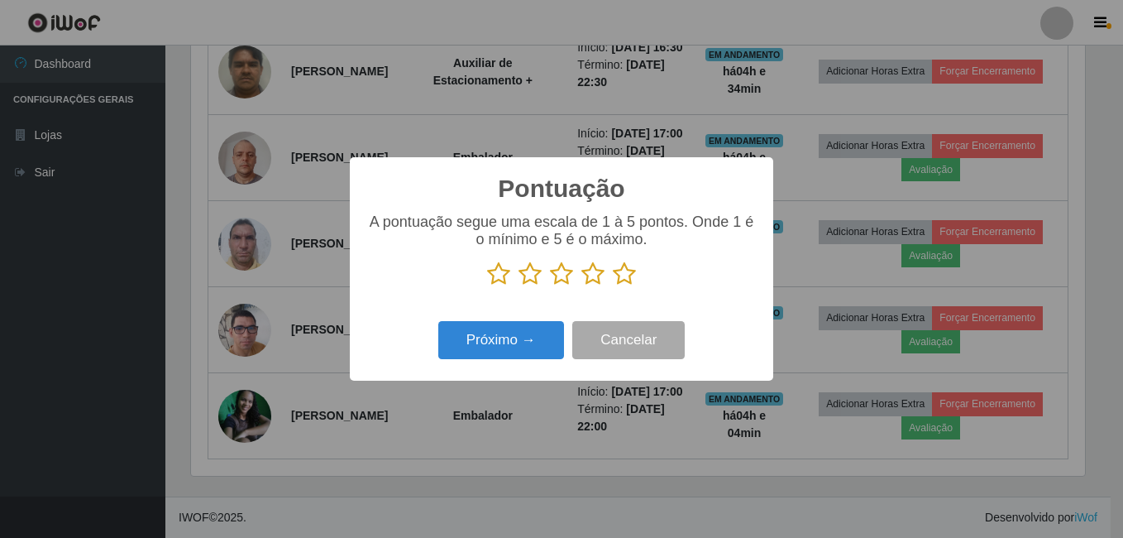
click at [621, 282] on icon at bounding box center [624, 273] width 23 height 25
click at [613, 286] on input "radio" at bounding box center [613, 286] width 0 height 0
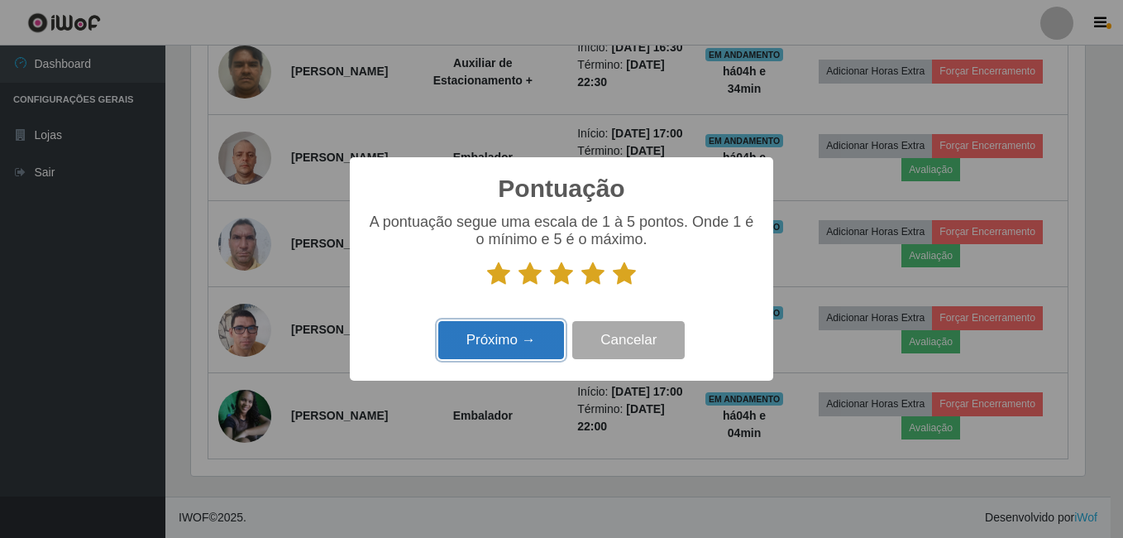
click at [519, 347] on button "Próximo →" at bounding box center [501, 340] width 126 height 39
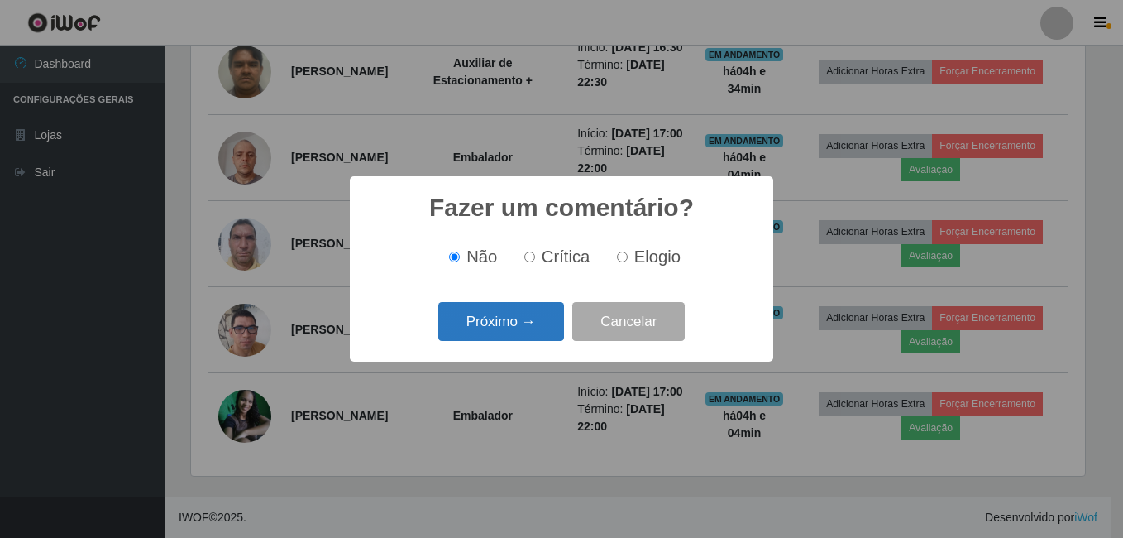
click at [524, 320] on button "Próximo →" at bounding box center [501, 321] width 126 height 39
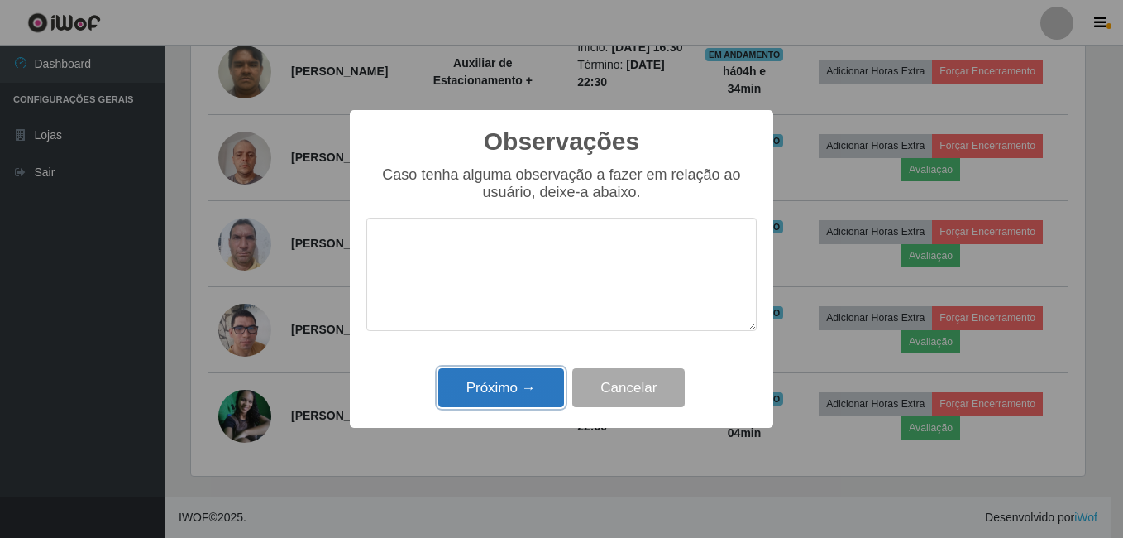
click at [528, 375] on button "Próximo →" at bounding box center [501, 387] width 126 height 39
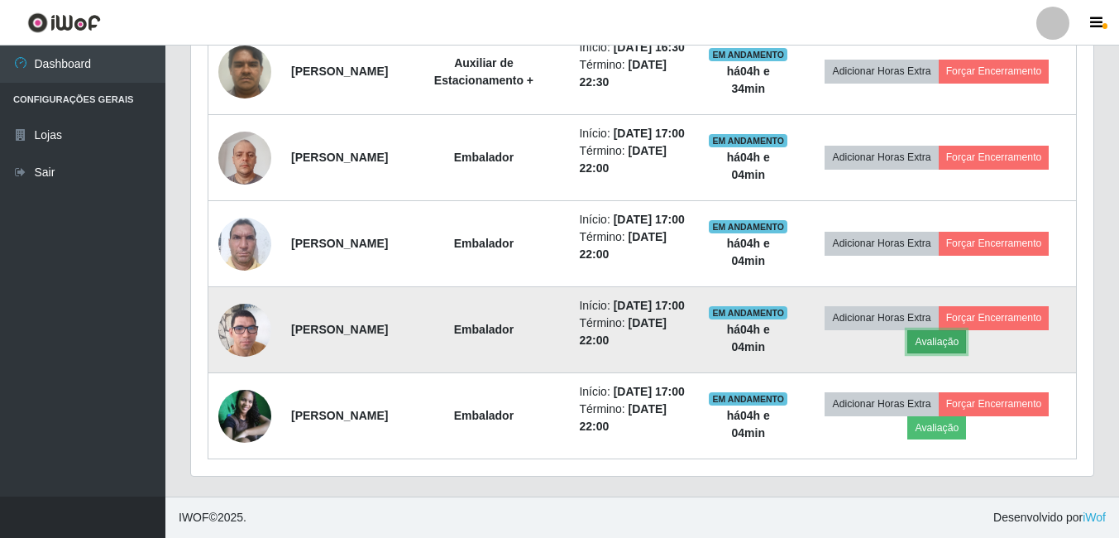
click at [933, 330] on button "Avaliação" at bounding box center [936, 341] width 59 height 23
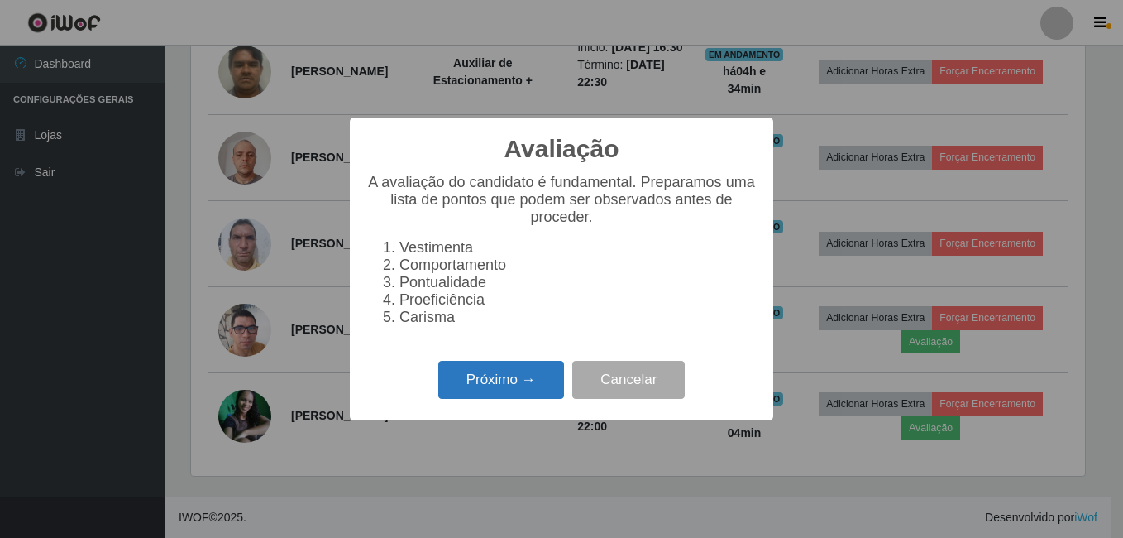
click at [478, 391] on button "Próximo →" at bounding box center [501, 380] width 126 height 39
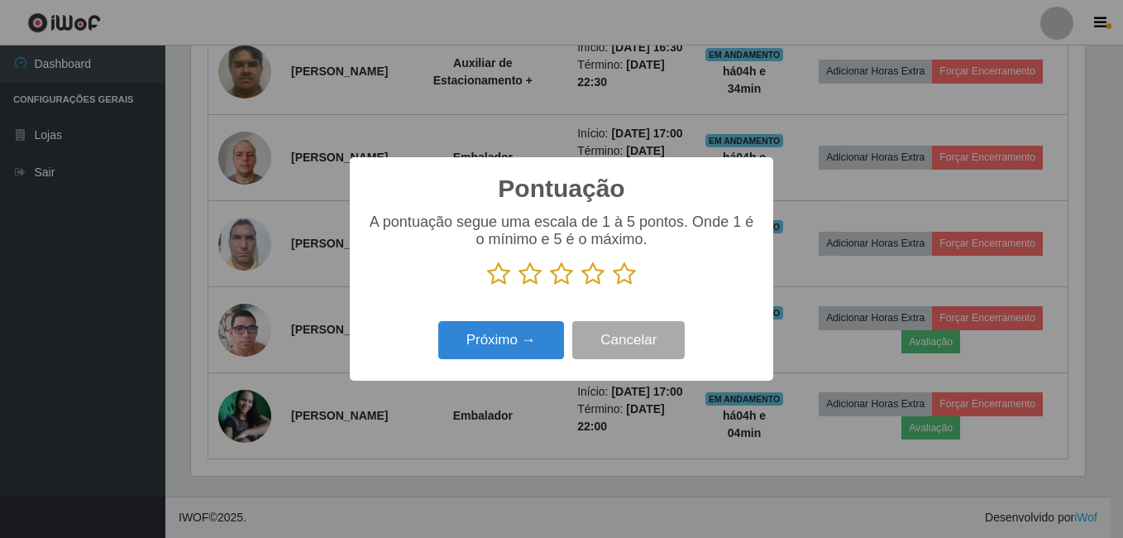
click at [624, 279] on icon at bounding box center [624, 273] width 23 height 25
click at [613, 286] on input "radio" at bounding box center [613, 286] width 0 height 0
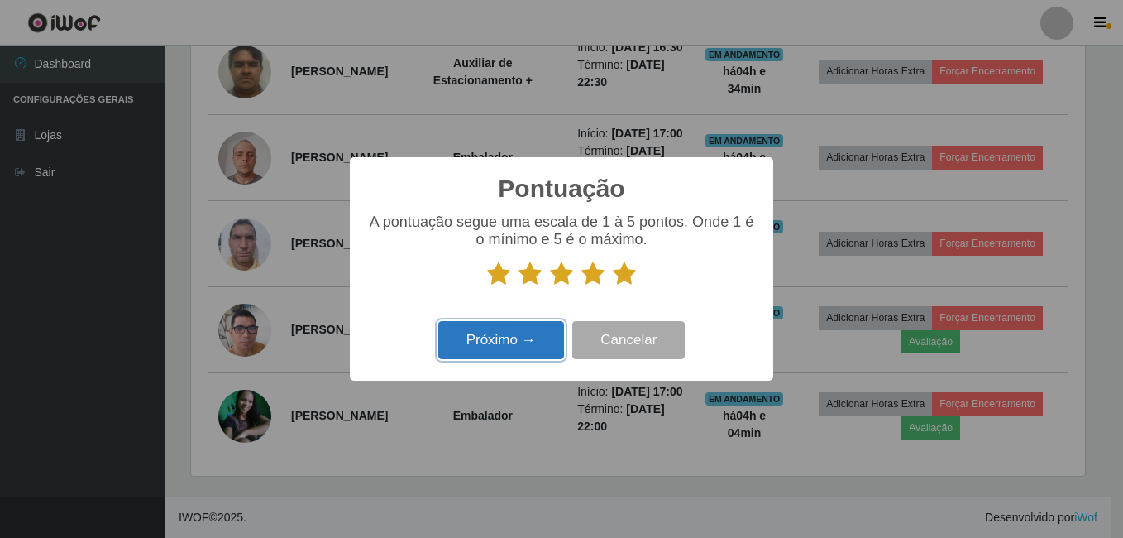
click at [491, 346] on button "Próximo →" at bounding box center [501, 340] width 126 height 39
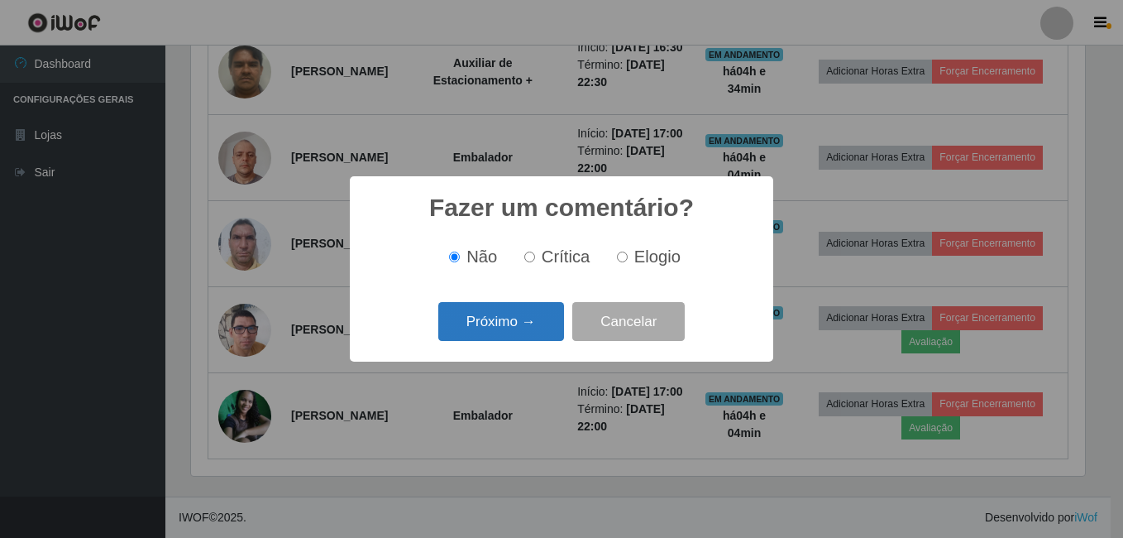
click at [500, 320] on button "Próximo →" at bounding box center [501, 321] width 126 height 39
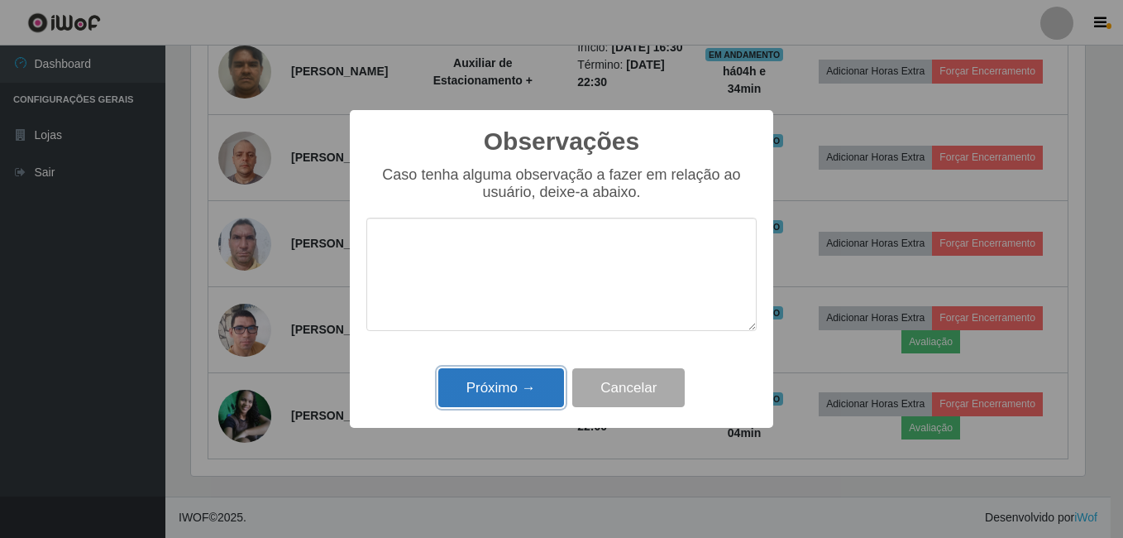
click at [522, 379] on button "Próximo →" at bounding box center [501, 387] width 126 height 39
